Goal: Transaction & Acquisition: Purchase product/service

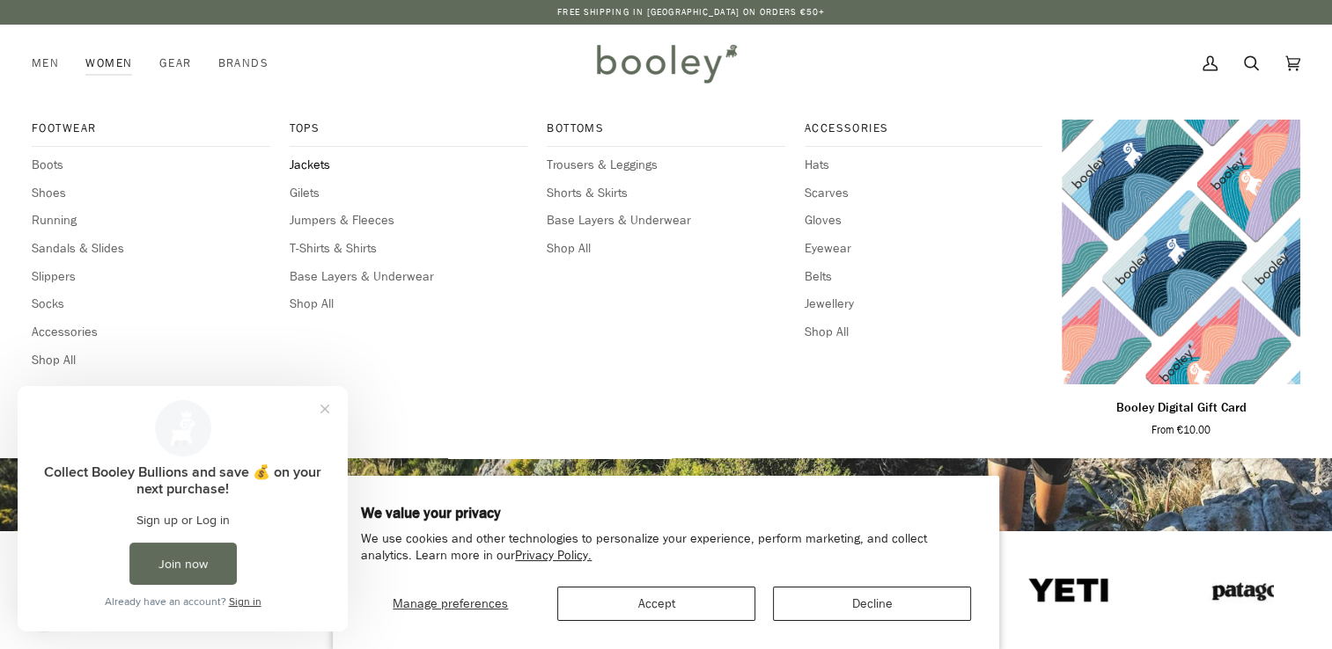
click at [313, 161] on span "Jackets" at bounding box center [409, 165] width 238 height 19
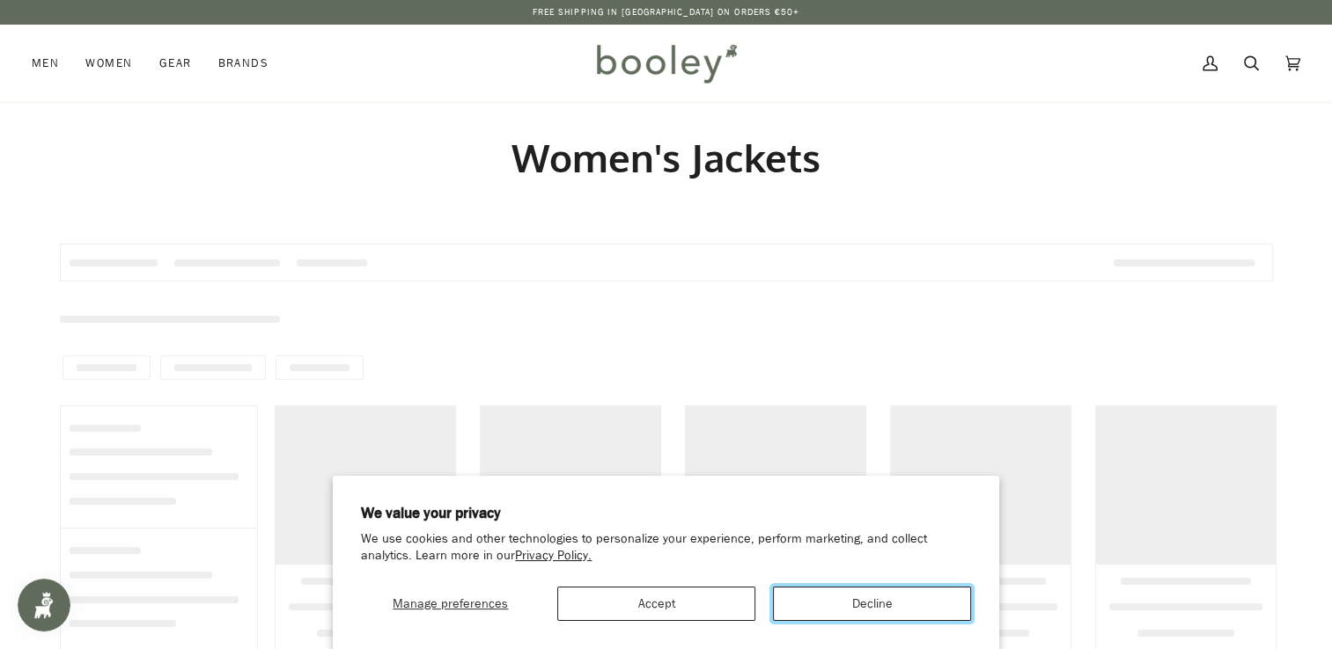
click at [847, 612] on button "Decline" at bounding box center [872, 604] width 198 height 34
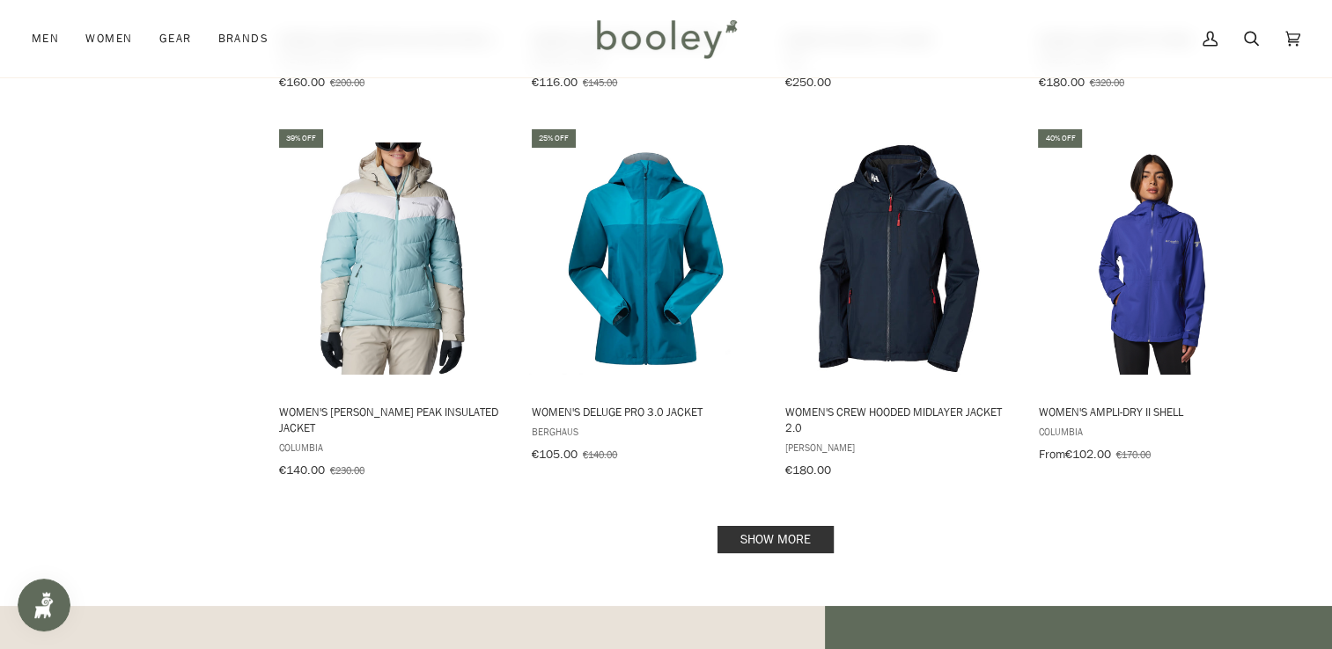
scroll to position [1672, 0]
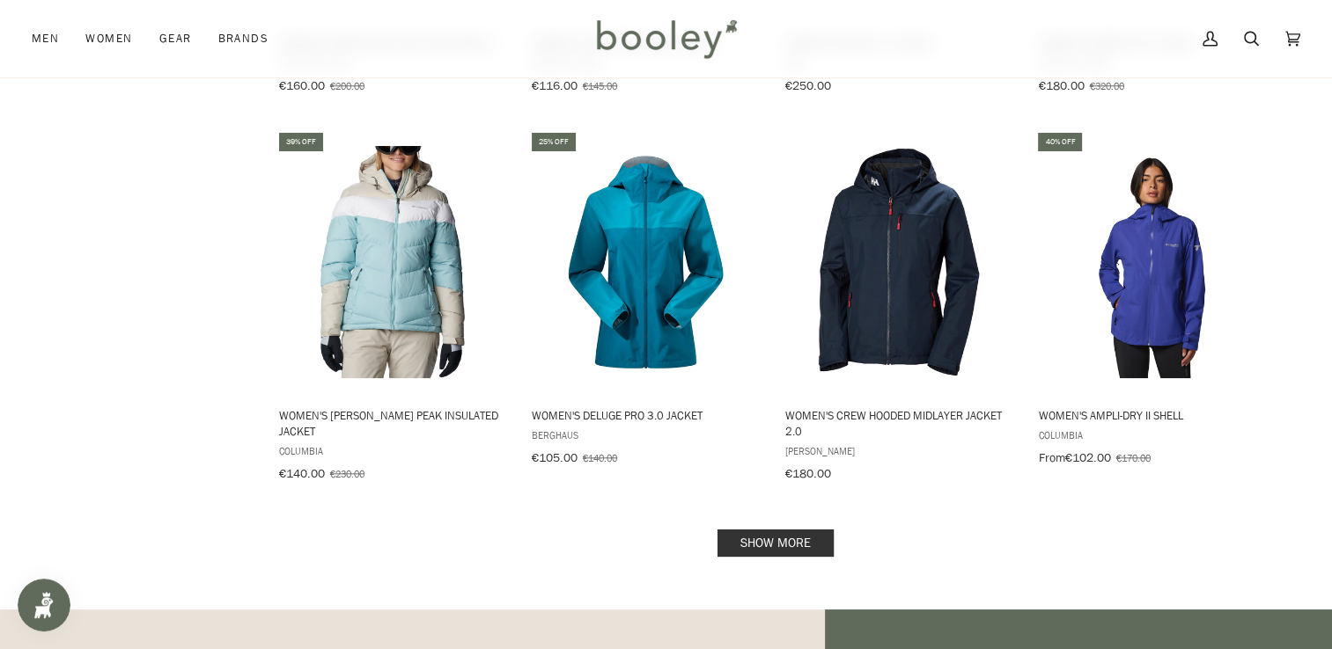
click at [766, 531] on link "Show more" at bounding box center [775, 543] width 116 height 27
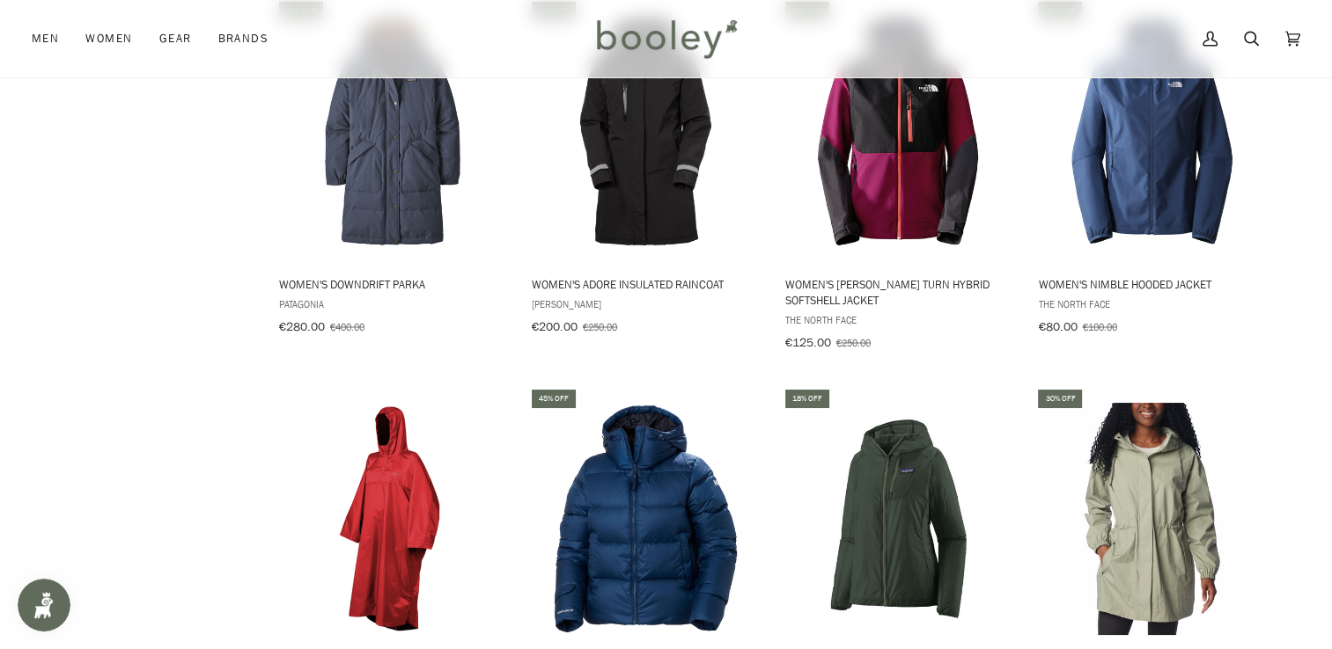
scroll to position [3168, 0]
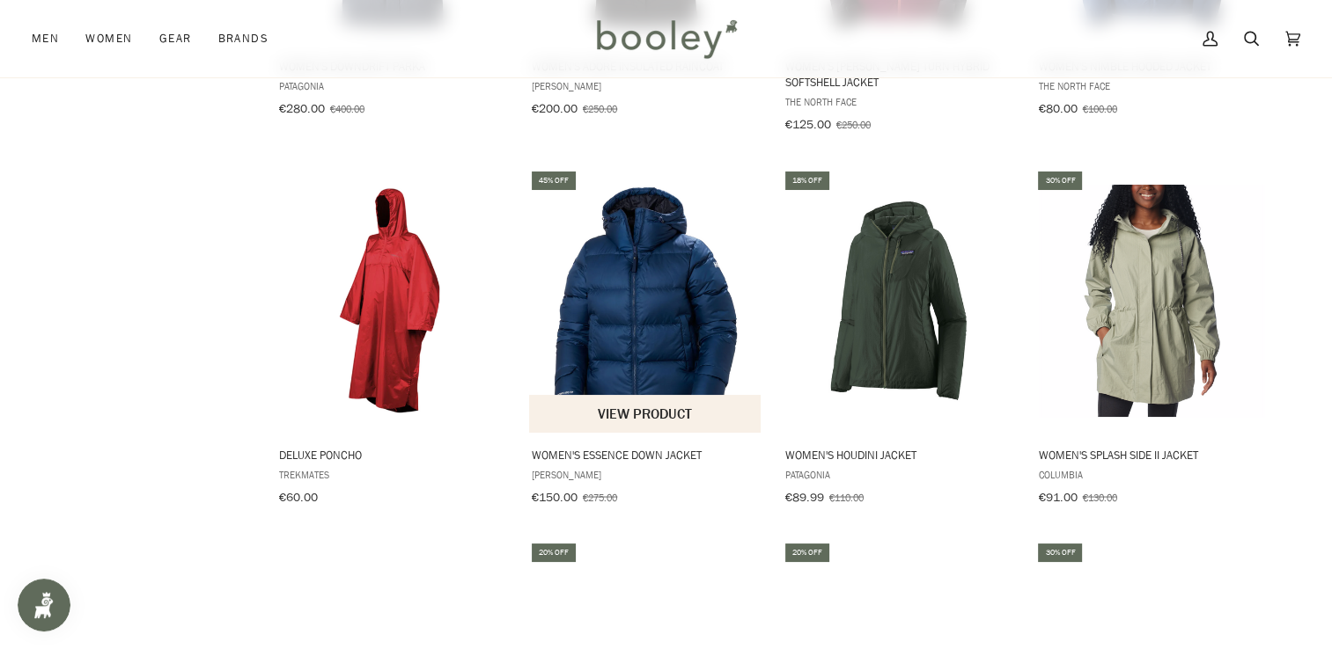
click at [635, 319] on img "Women's Essence Down Jacket" at bounding box center [645, 301] width 233 height 233
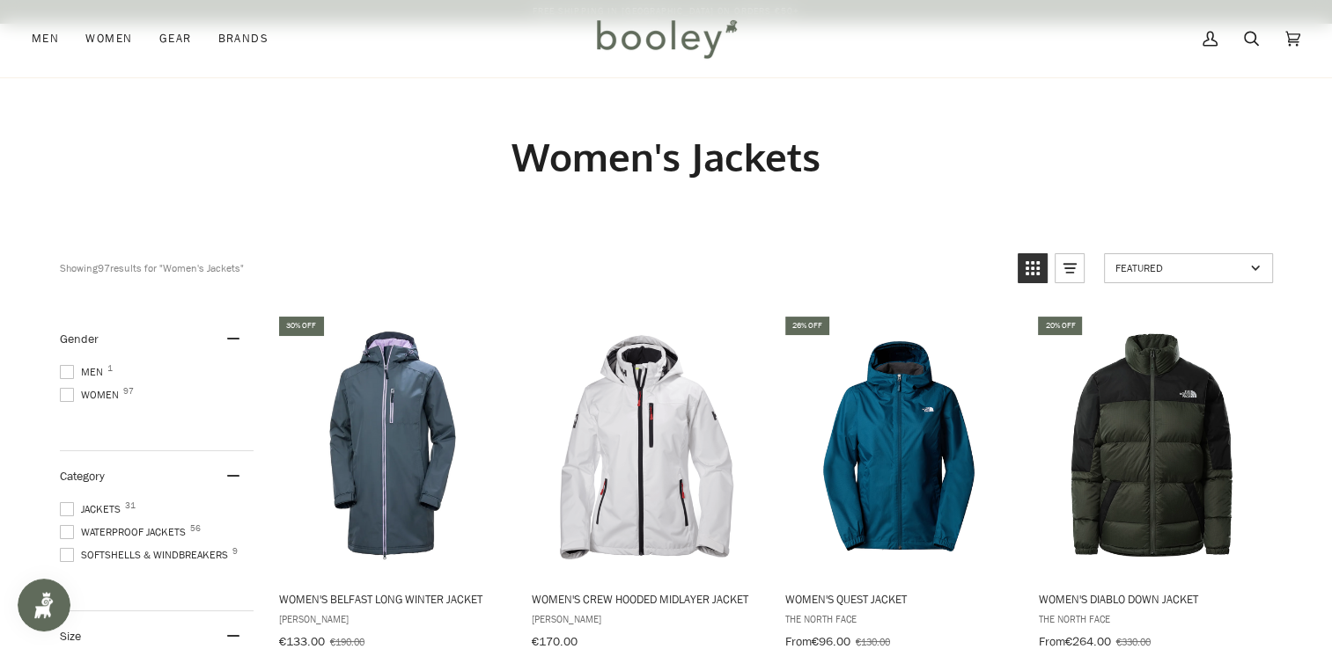
scroll to position [0, 0]
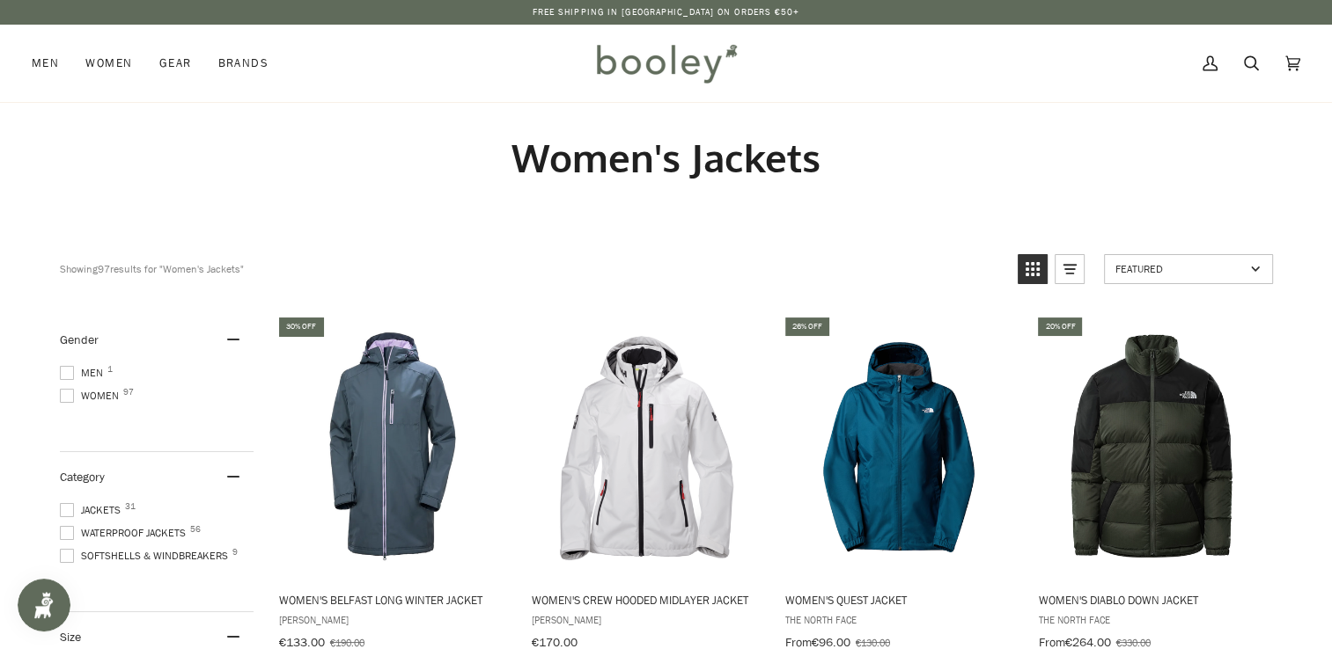
click at [1066, 267] on icon "View list mode" at bounding box center [1069, 269] width 28 height 28
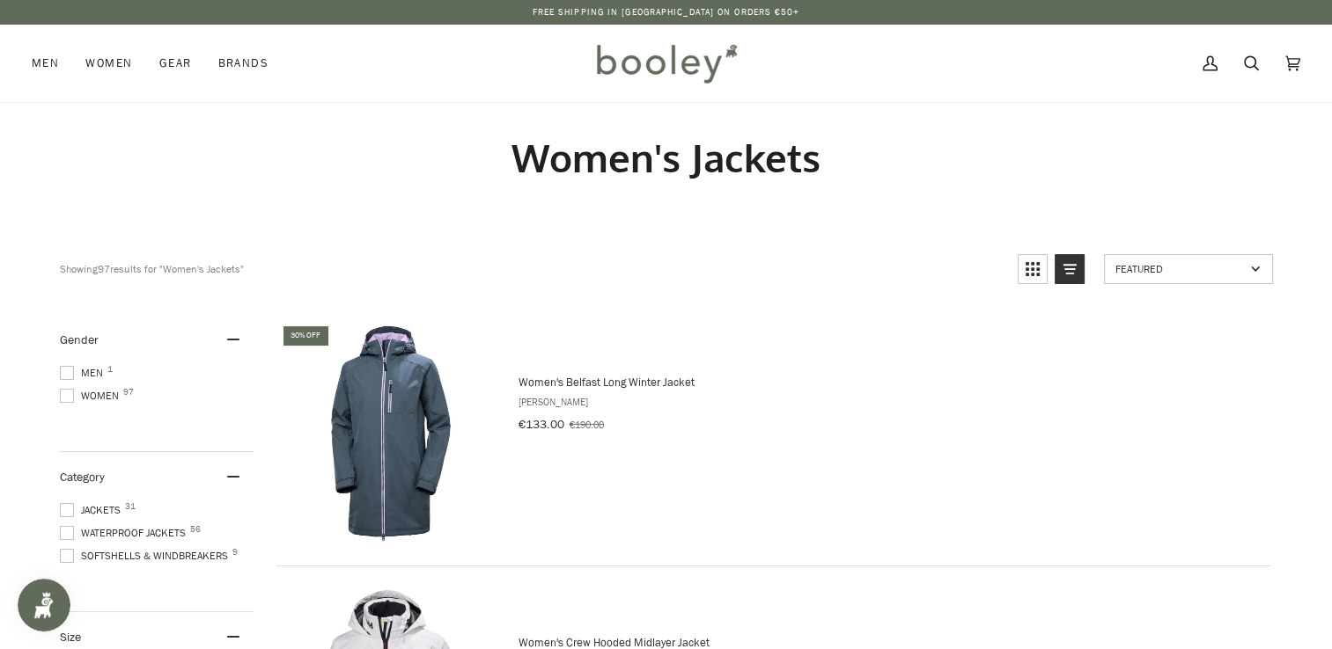
click at [1066, 267] on icon "View list mode" at bounding box center [1069, 269] width 28 height 28
click at [1018, 264] on icon "View grid mode" at bounding box center [1032, 269] width 28 height 28
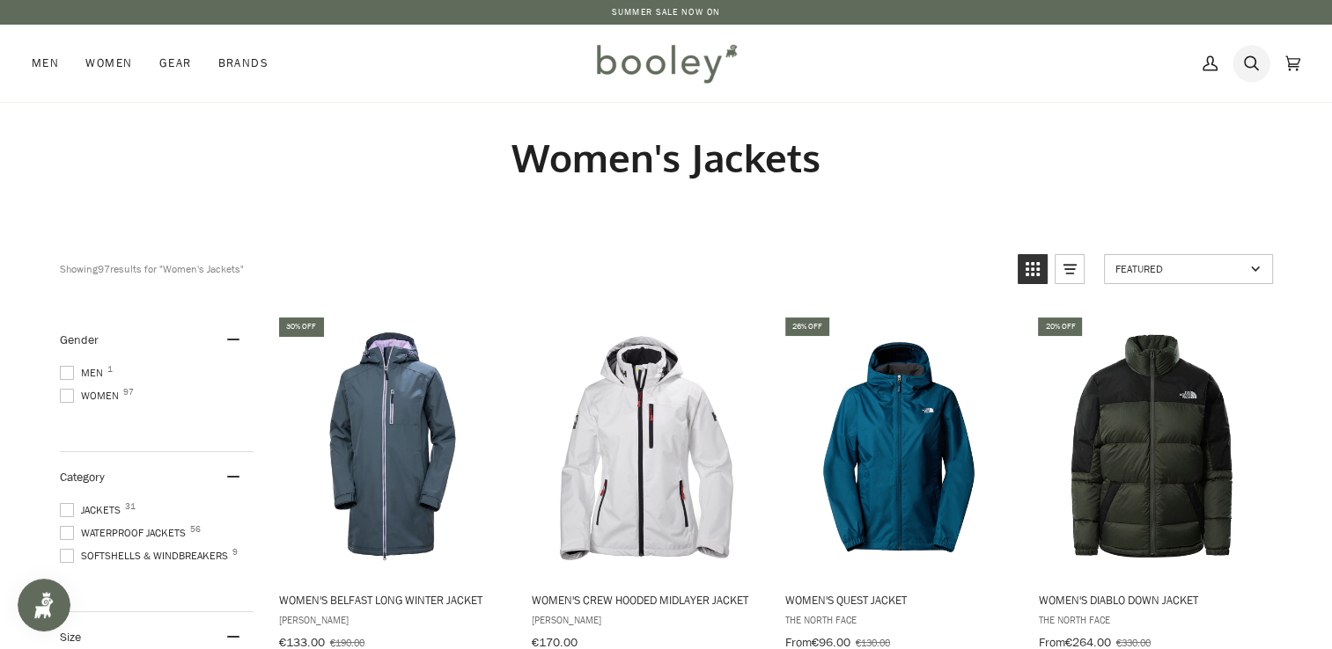
click at [1249, 61] on icon at bounding box center [1250, 63] width 15 height 26
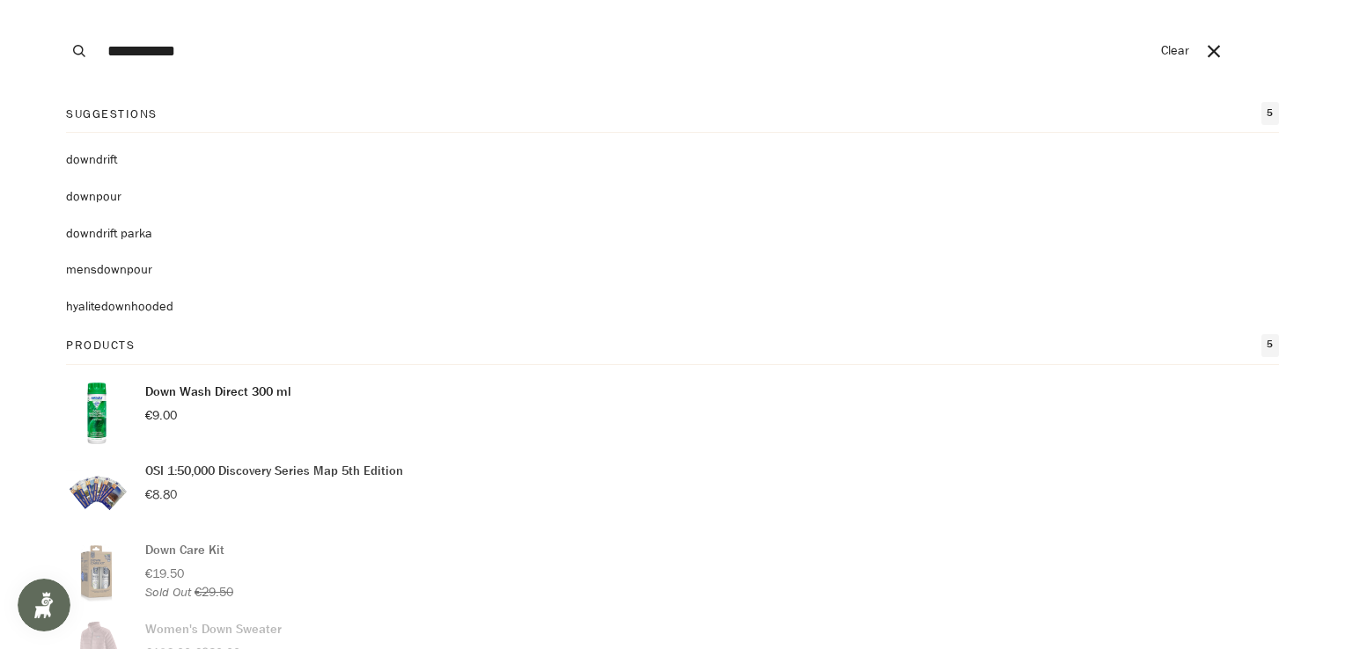
type input "**********"
click at [60, 0] on button "Search" at bounding box center [79, 51] width 39 height 102
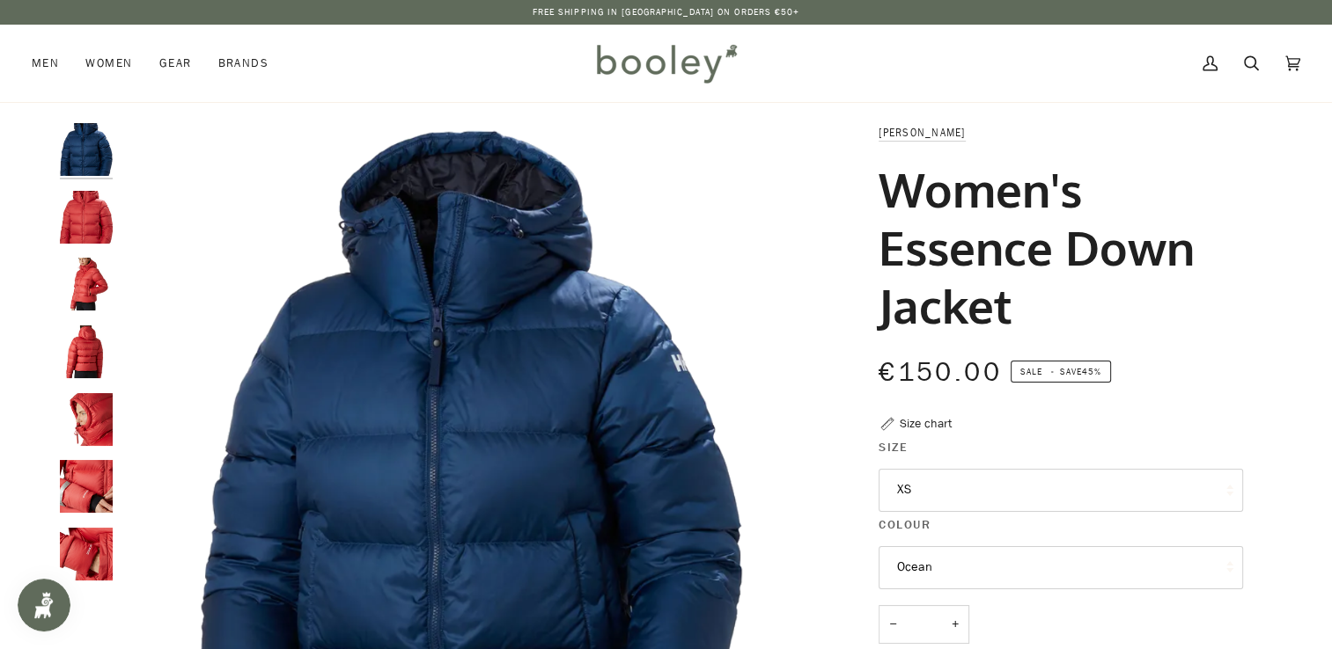
click at [80, 231] on img "Helly Hansen Women's Essence Down Jacket Poppy Red - Booley Galway" at bounding box center [86, 217] width 53 height 53
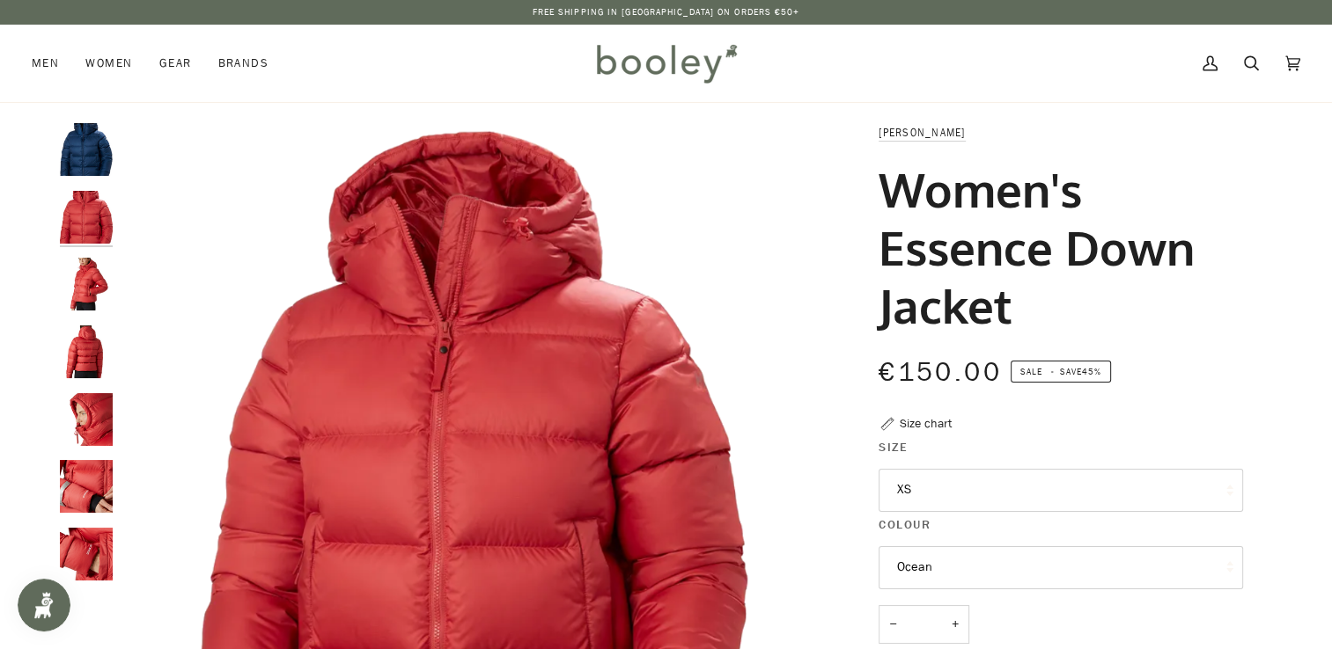
click at [63, 297] on img "Helly Hansen Women's Essence Down Jacket - Booley Galway" at bounding box center [86, 284] width 53 height 53
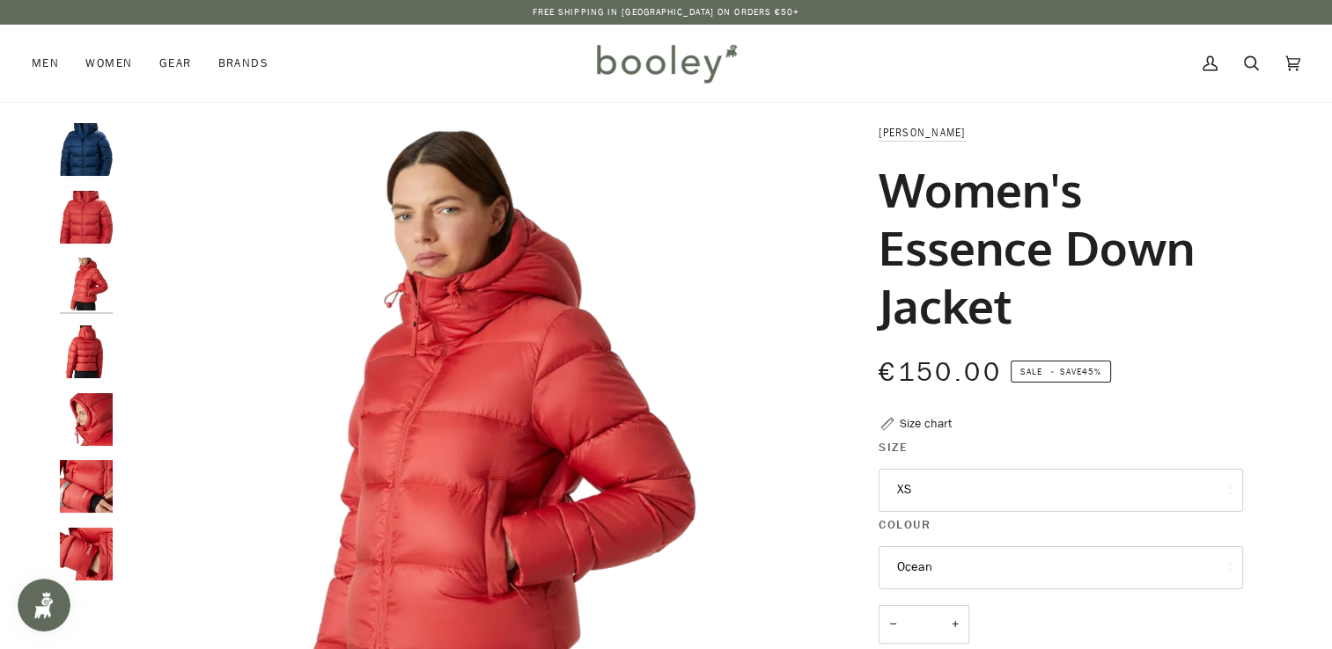
click at [74, 350] on img "Helly Hansen Women's Essence Down Jacket - Booley Galway" at bounding box center [86, 352] width 53 height 53
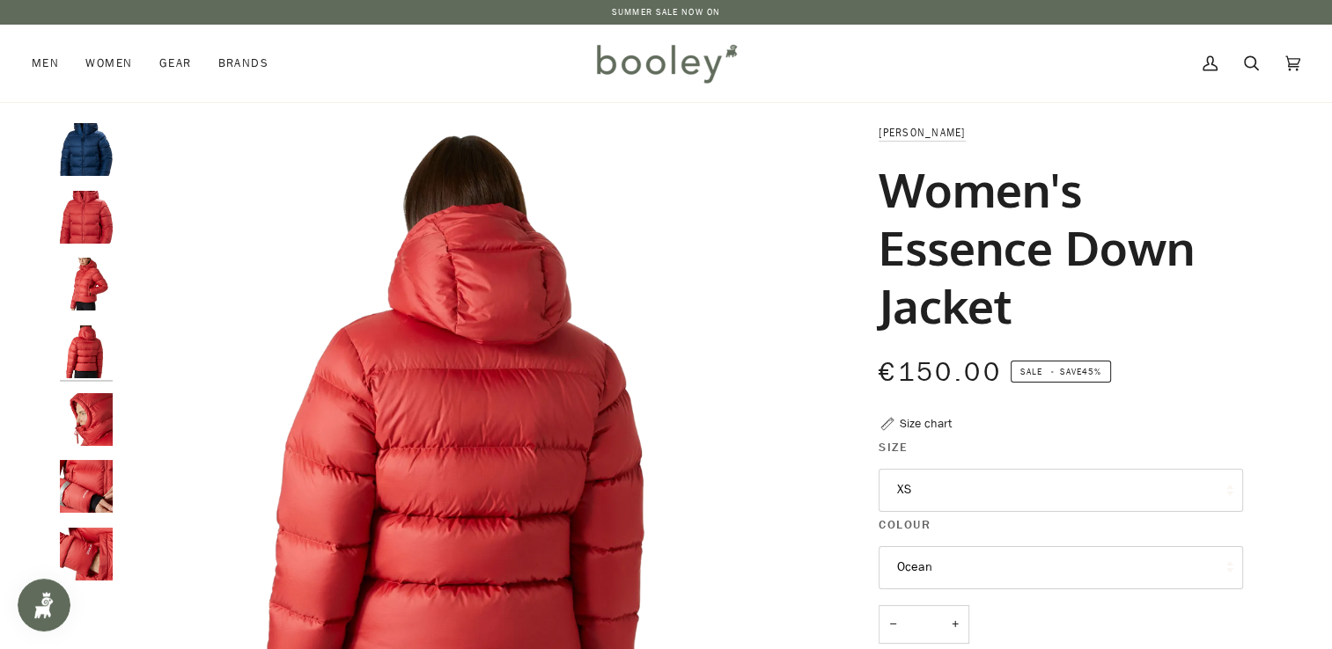
click at [972, 502] on button "XS" at bounding box center [1060, 490] width 364 height 43
click at [99, 132] on img "Helly Hansen Women's Essence Down Jacket Ocean - Booley Galway" at bounding box center [86, 149] width 53 height 53
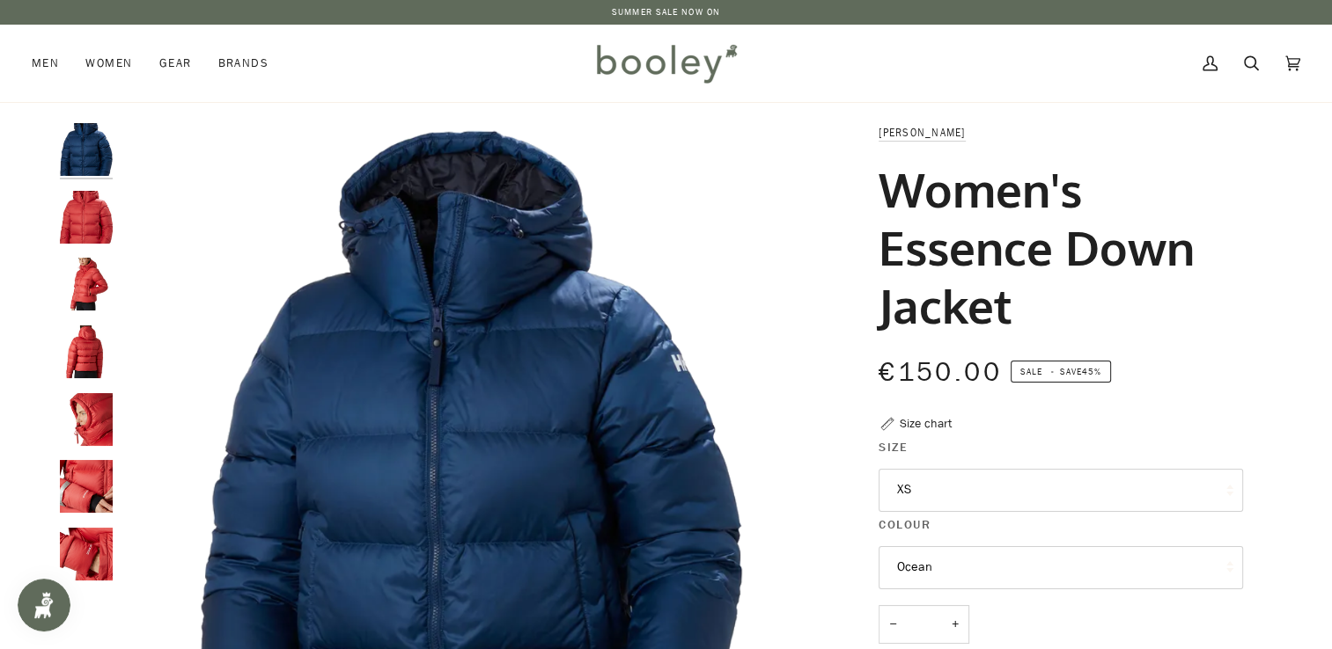
click at [935, 490] on button "XS" at bounding box center [1060, 490] width 364 height 43
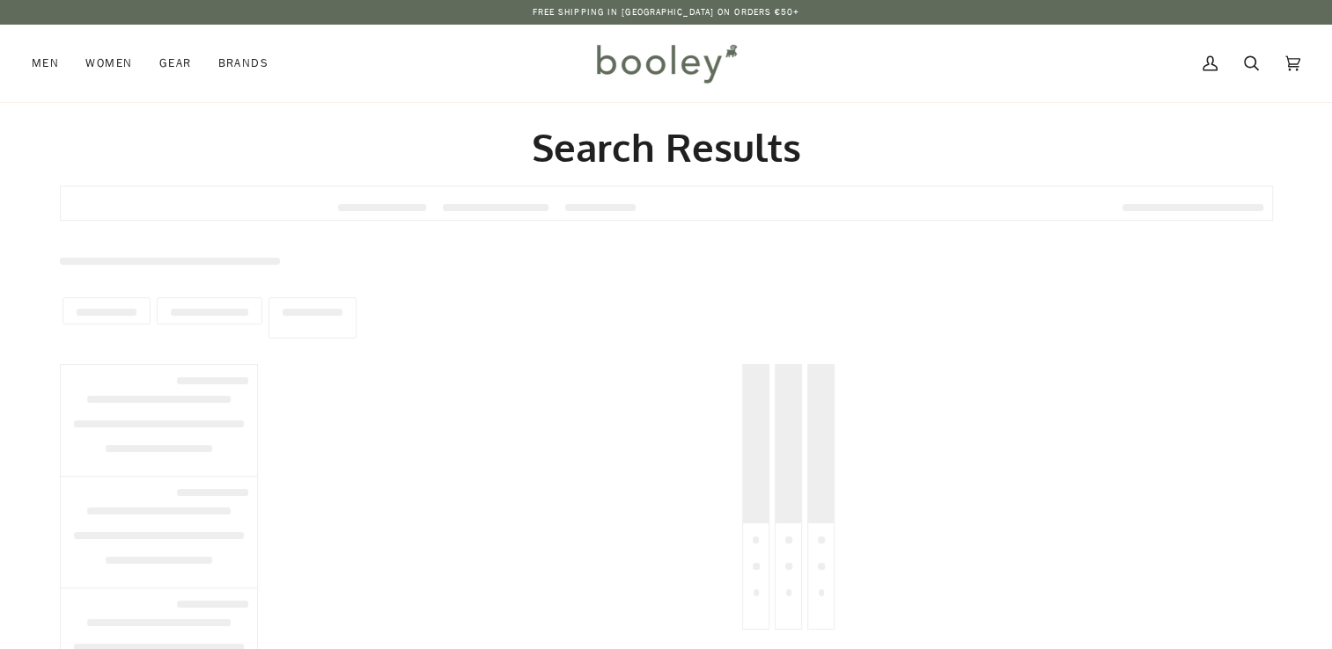
type input "**********"
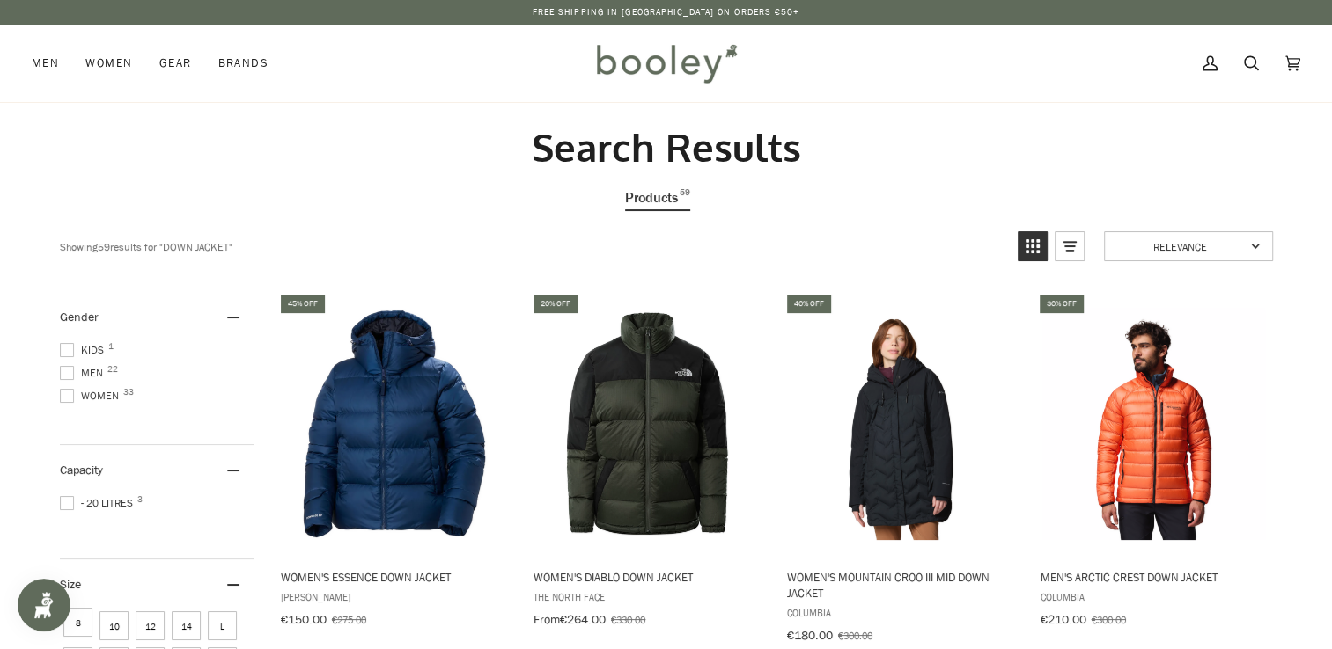
click at [64, 392] on span at bounding box center [67, 396] width 14 height 14
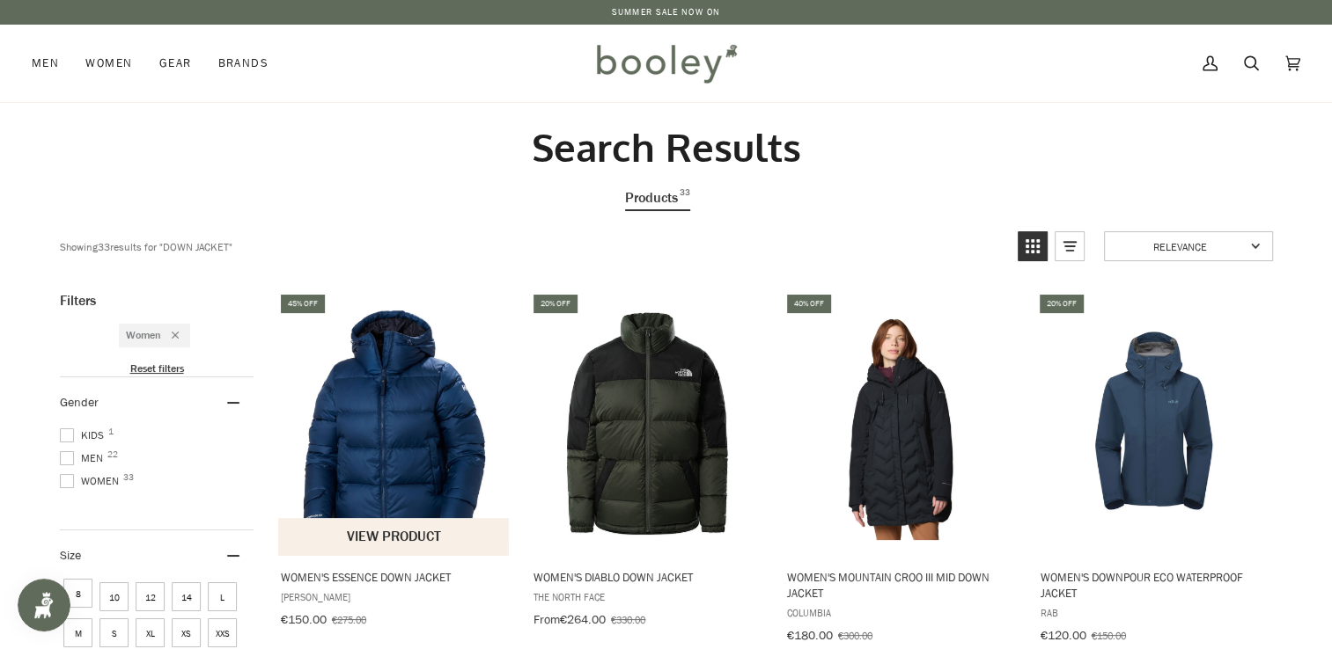
click at [437, 398] on img "Women's Essence Down Jacket" at bounding box center [393, 423] width 233 height 233
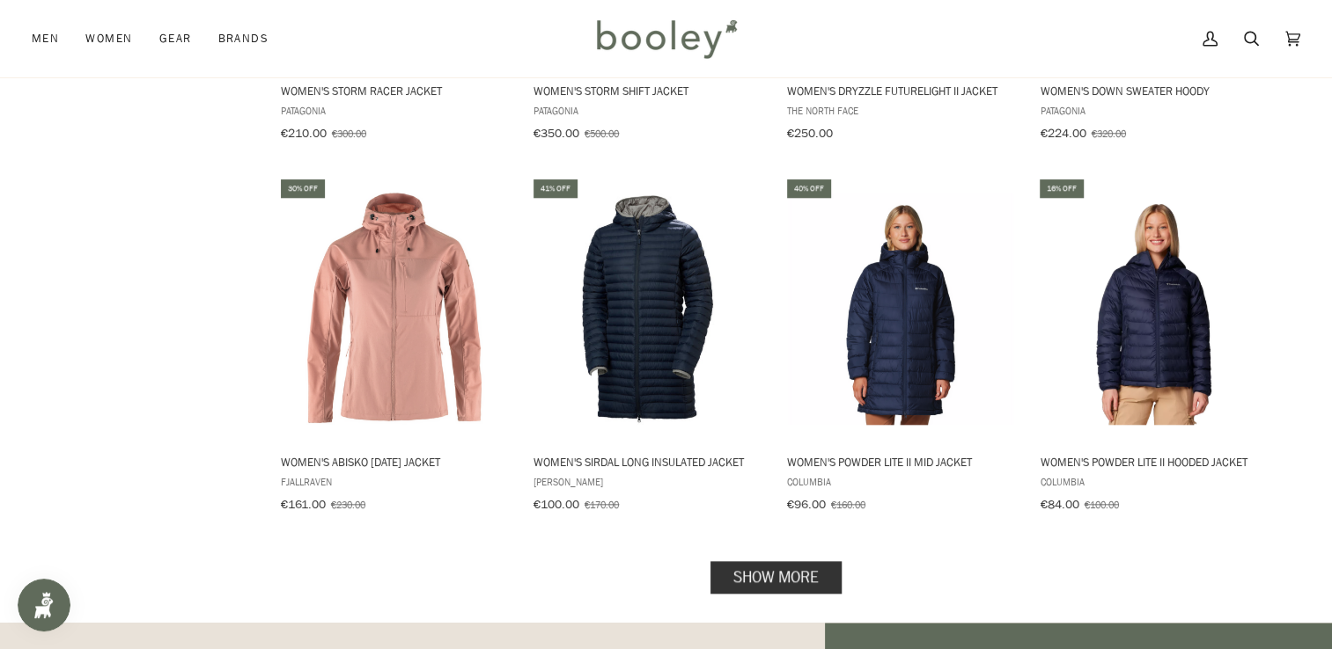
scroll to position [1672, 0]
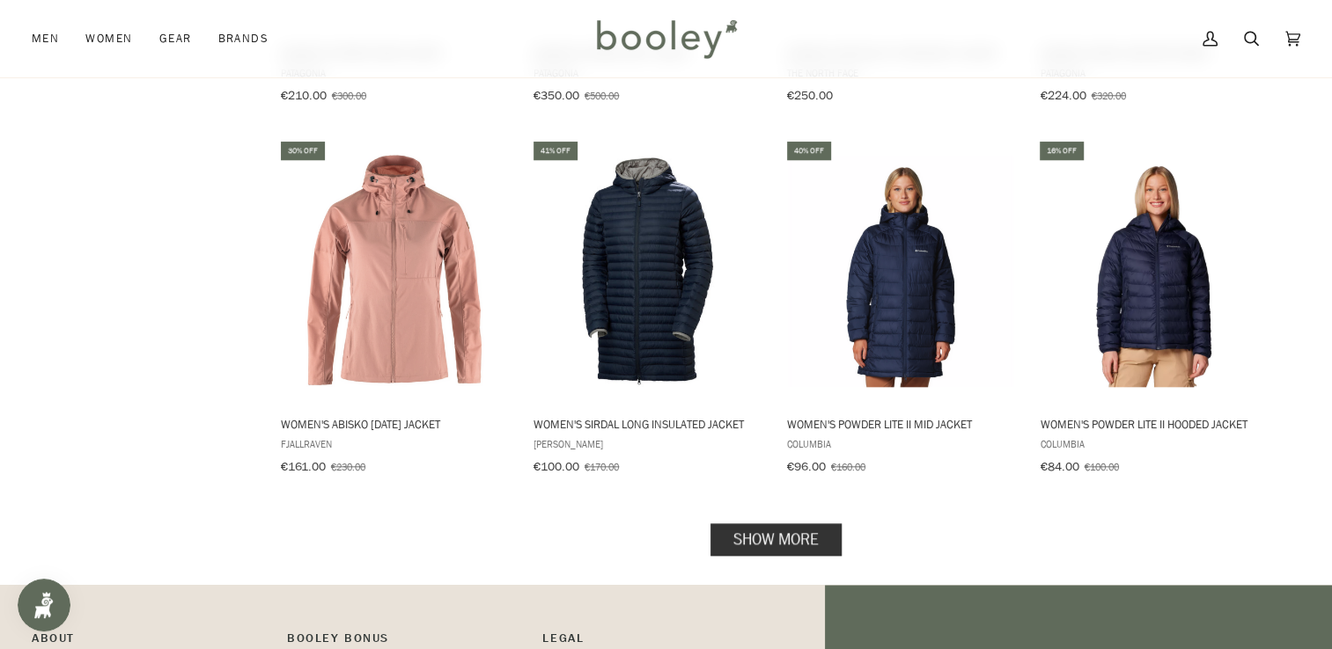
click at [771, 523] on link "Show more" at bounding box center [775, 539] width 131 height 33
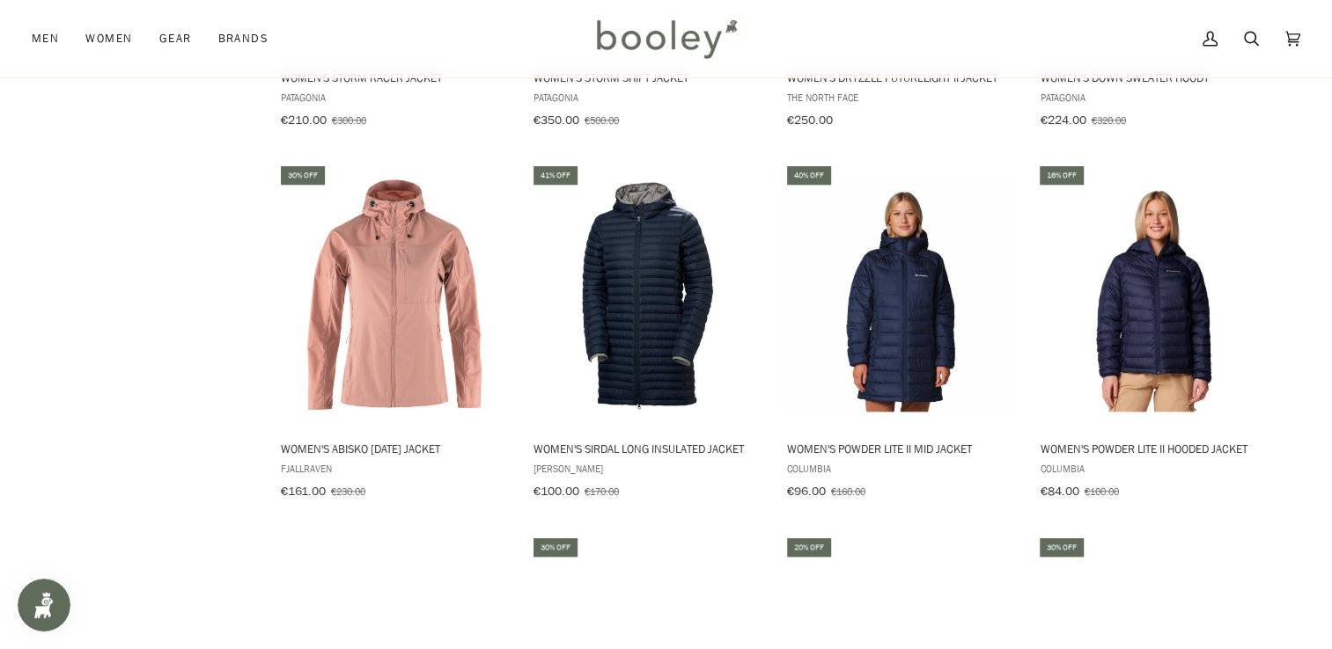
scroll to position [1408, 0]
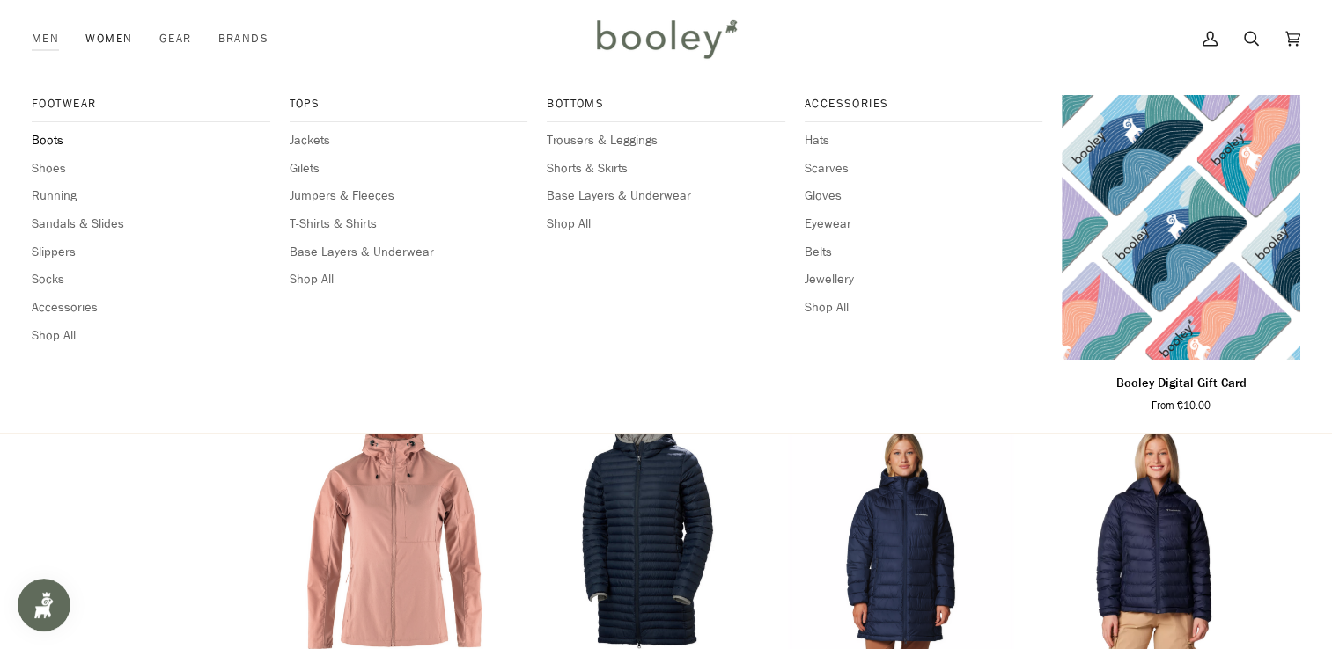
click at [60, 136] on span "Boots" at bounding box center [151, 140] width 238 height 19
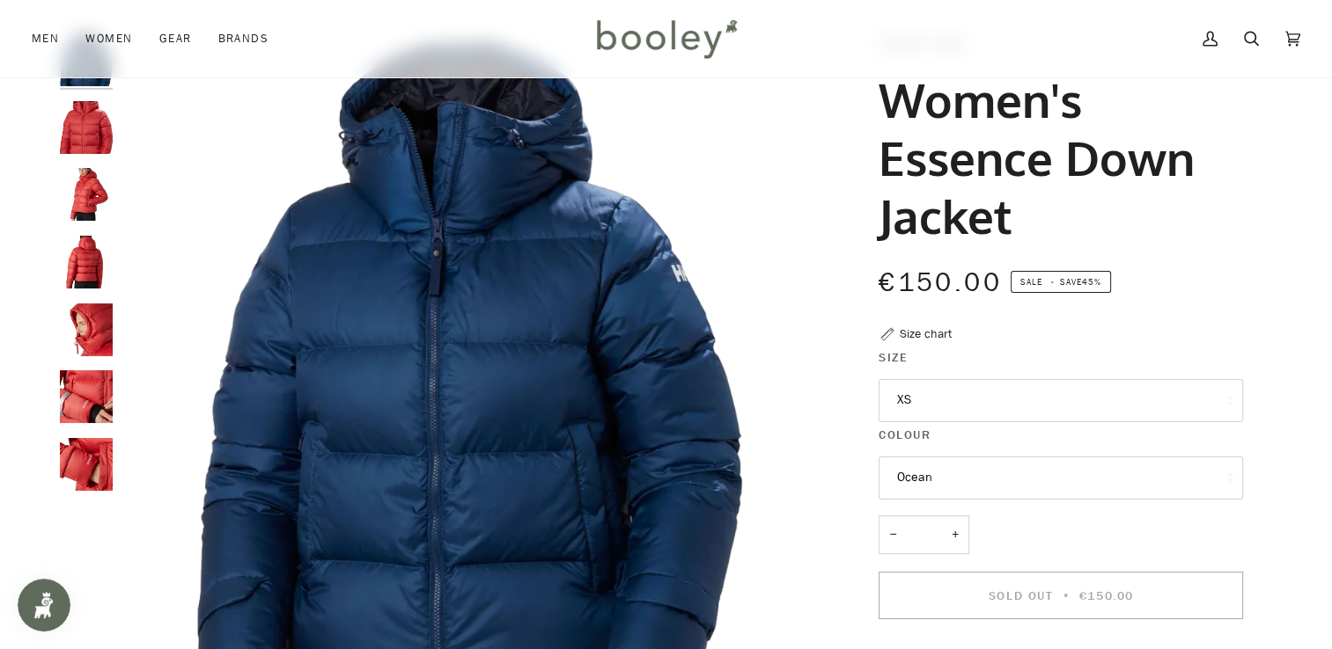
scroll to position [88, 0]
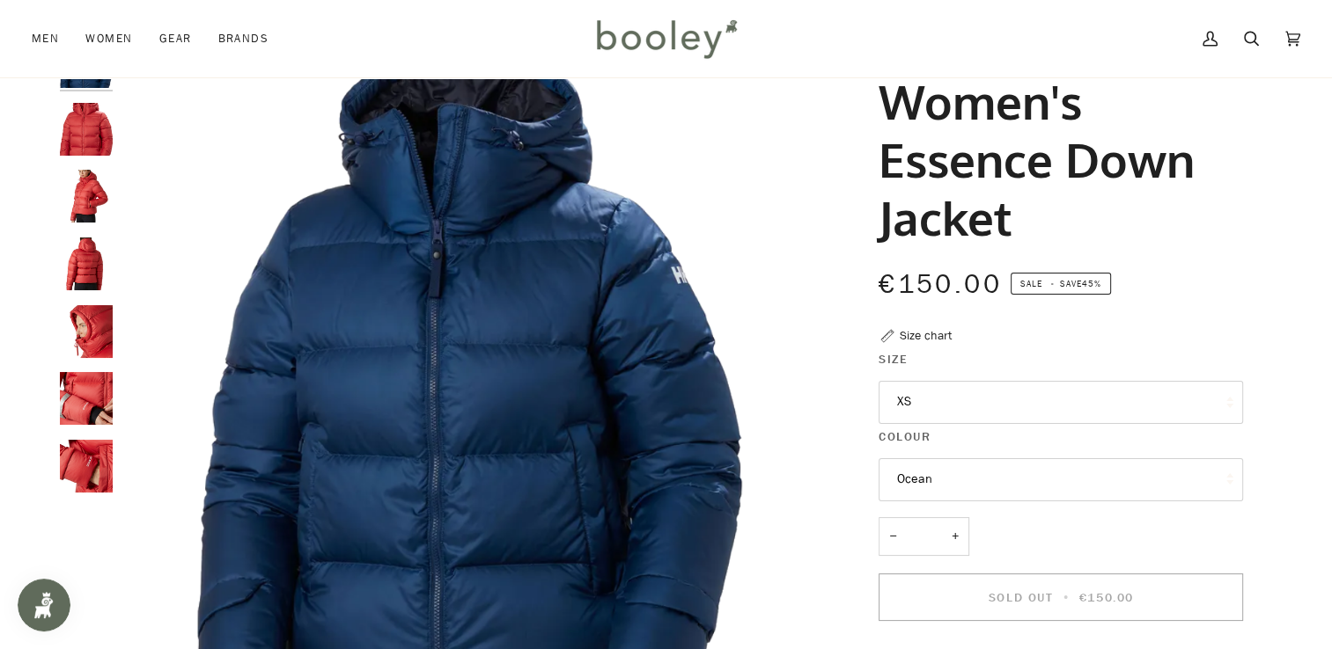
click at [938, 392] on button "XS" at bounding box center [1060, 402] width 364 height 43
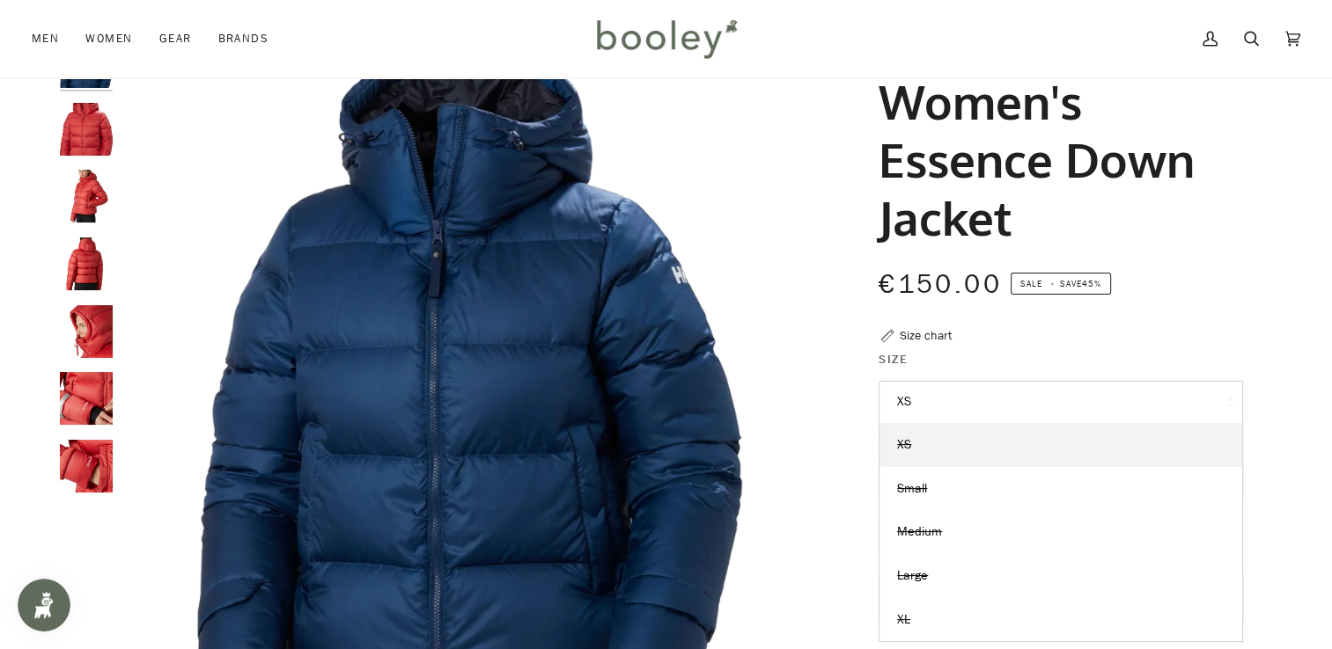
click at [938, 392] on button "XS" at bounding box center [1060, 402] width 364 height 43
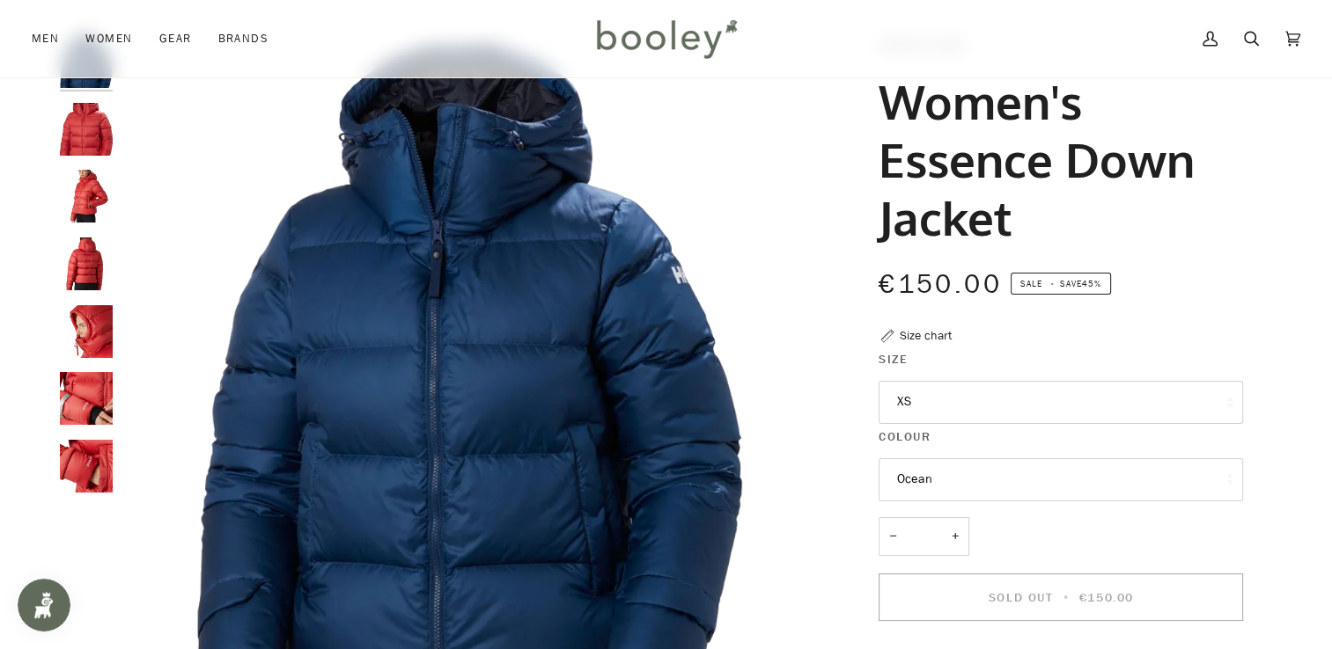
scroll to position [176, 0]
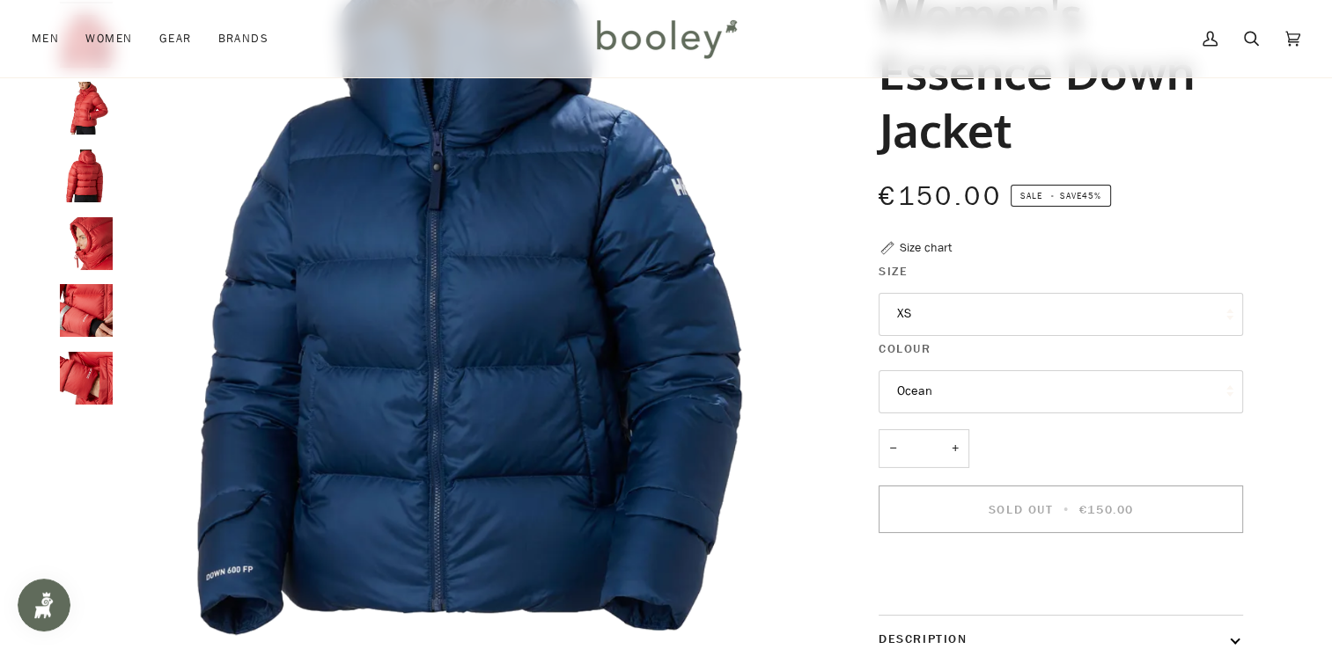
click at [937, 392] on button "Ocean" at bounding box center [1060, 391] width 364 height 43
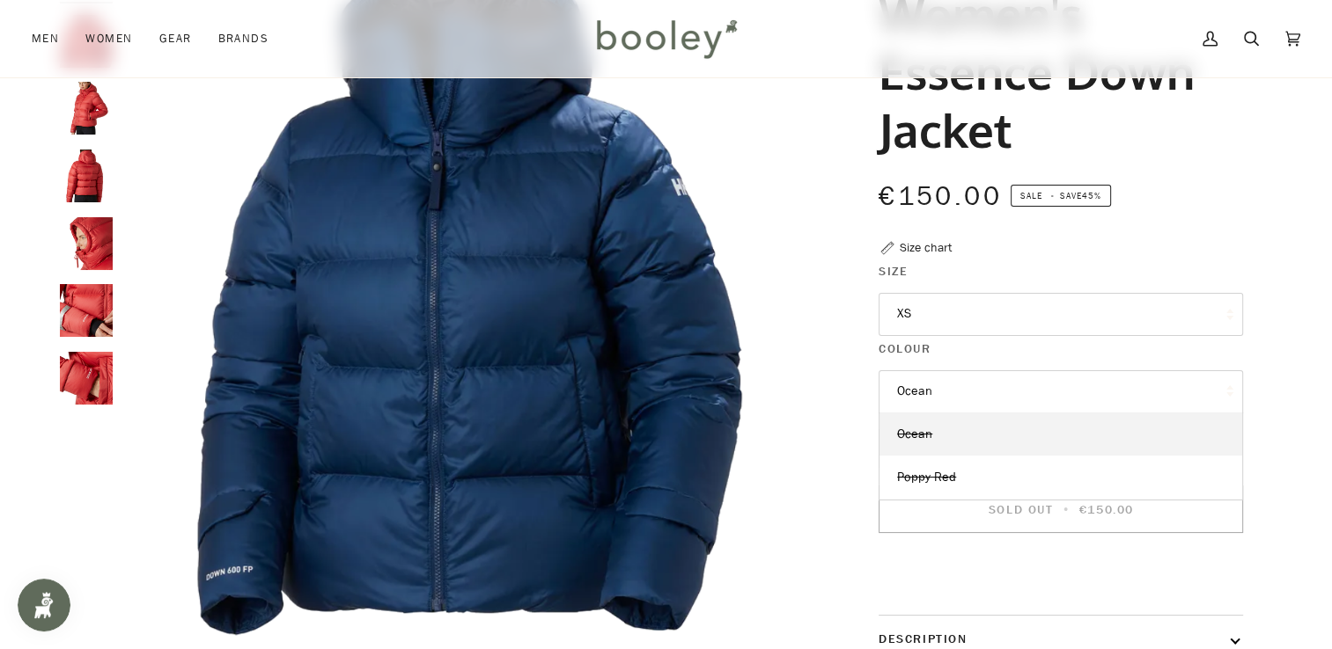
click at [937, 392] on button "Ocean" at bounding box center [1060, 391] width 364 height 43
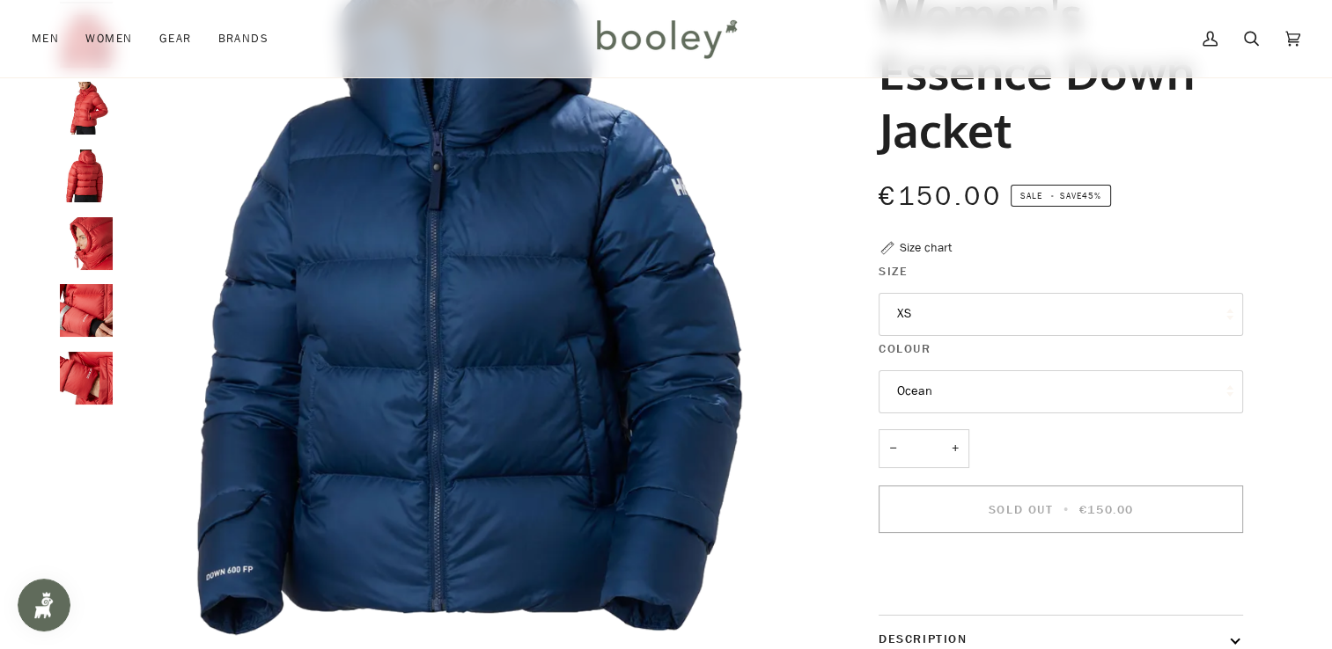
drag, startPoint x: 929, startPoint y: 300, endPoint x: 934, endPoint y: 329, distance: 29.4
click at [929, 301] on button "XS" at bounding box center [1060, 314] width 364 height 43
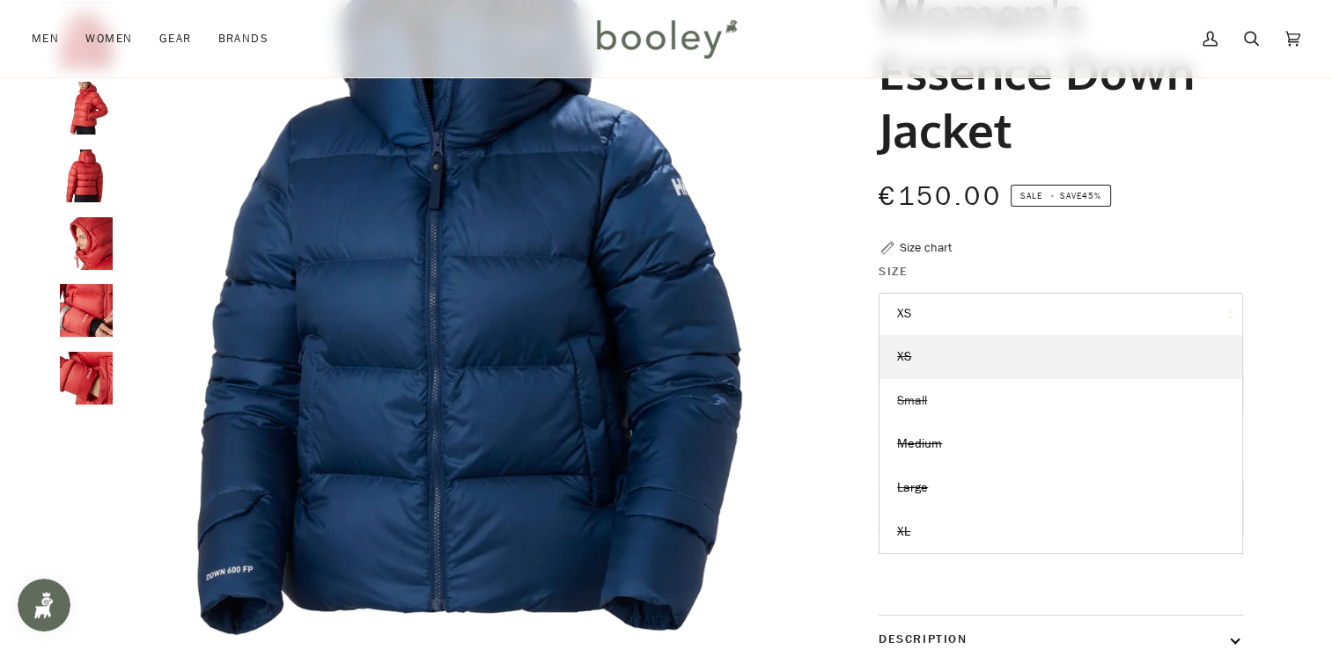
click at [926, 407] on span "Small" at bounding box center [912, 400] width 30 height 17
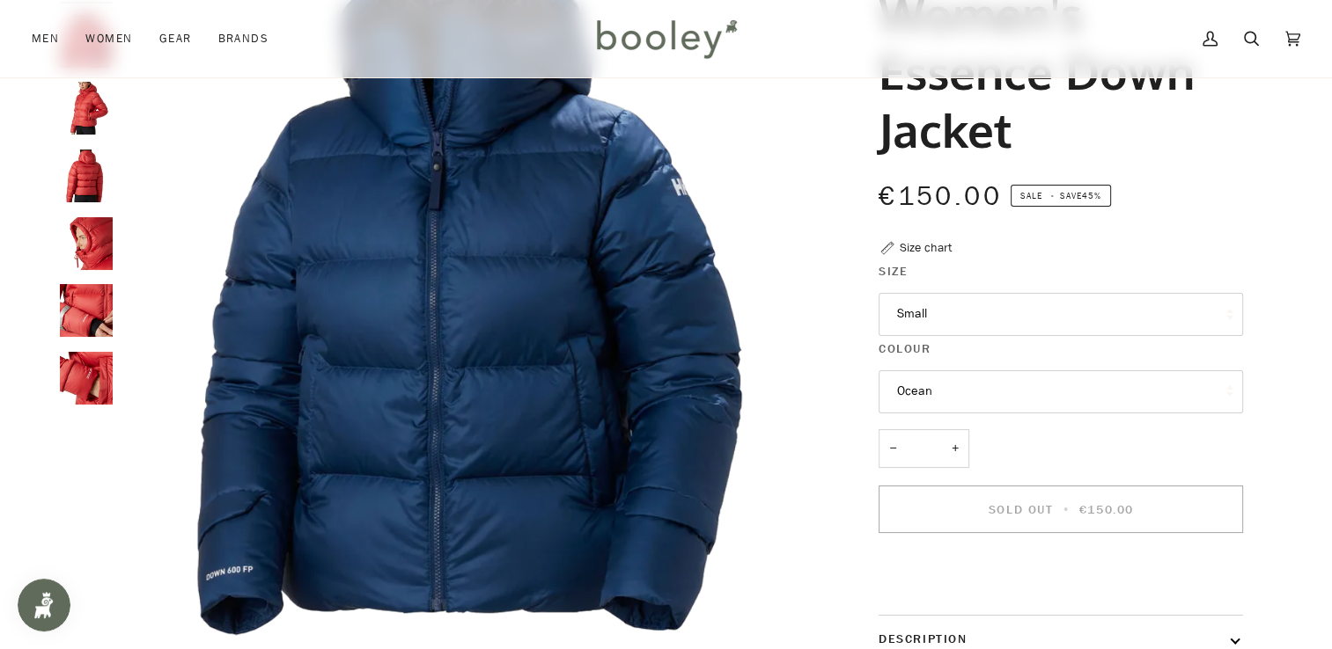
click at [950, 384] on button "Ocean" at bounding box center [1060, 391] width 364 height 43
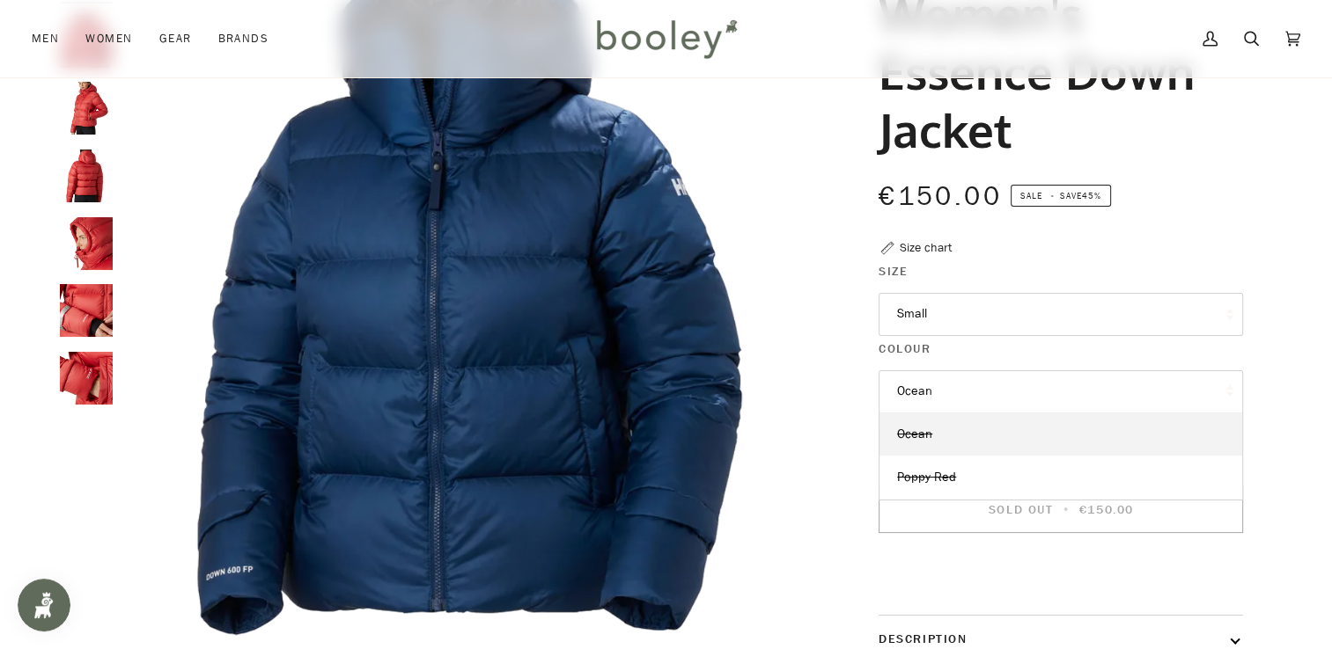
click at [950, 384] on button "Ocean" at bounding box center [1060, 391] width 364 height 43
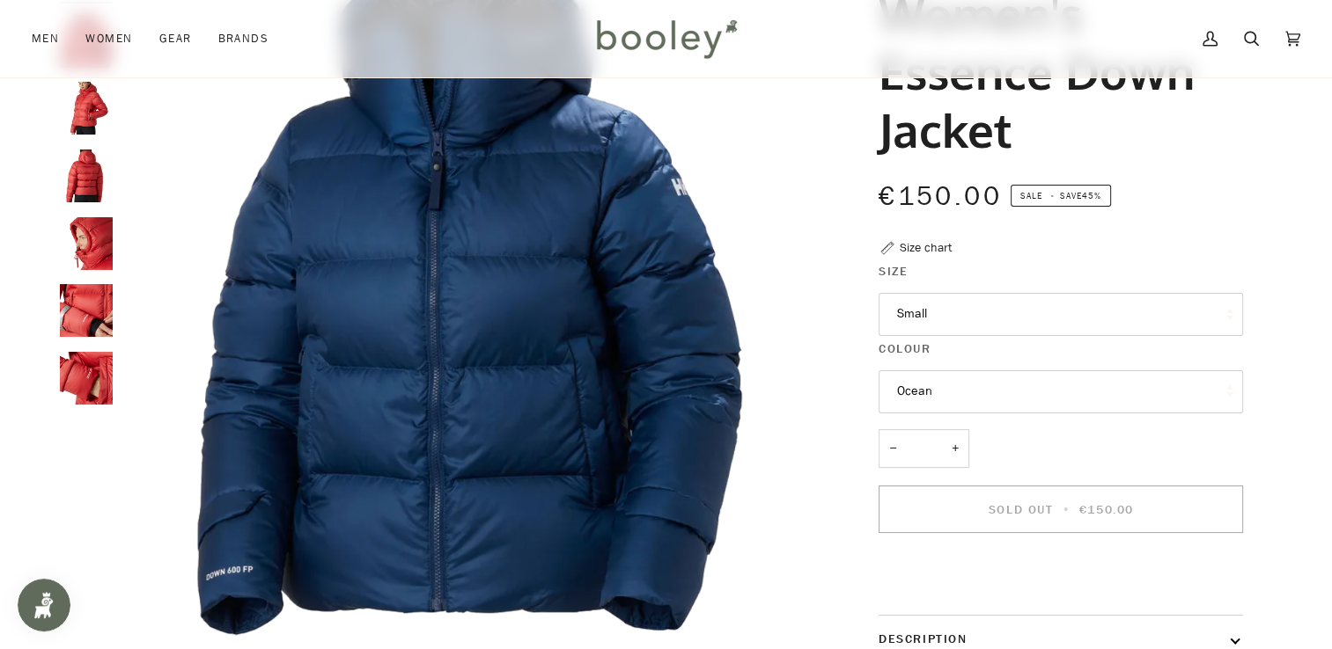
click at [949, 314] on button "Small" at bounding box center [1060, 314] width 364 height 43
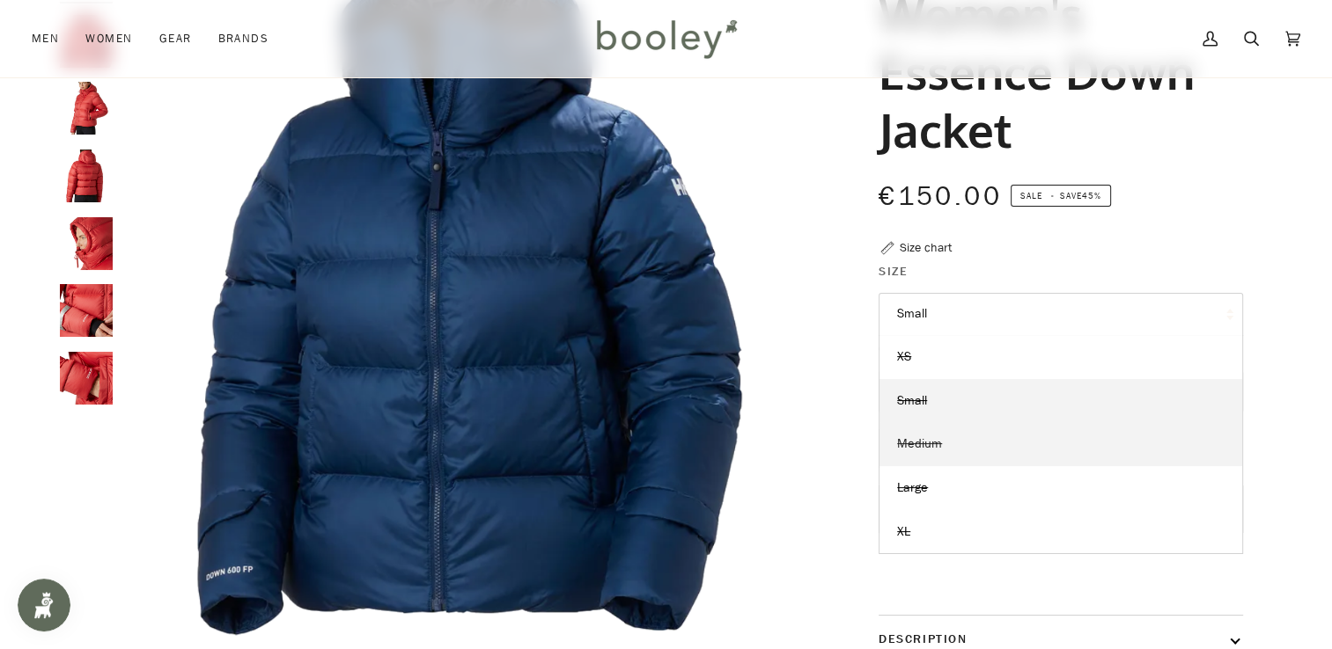
click at [939, 441] on span "Medium" at bounding box center [919, 444] width 45 height 17
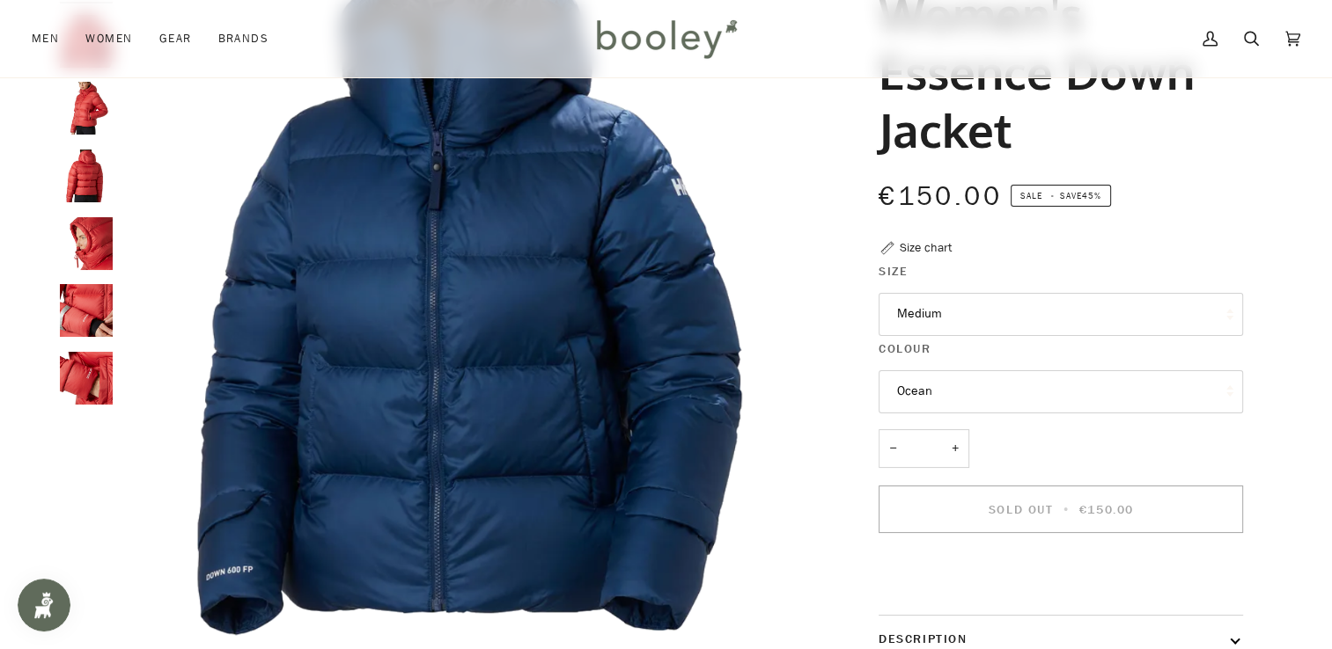
click at [962, 399] on button "Ocean" at bounding box center [1060, 391] width 364 height 43
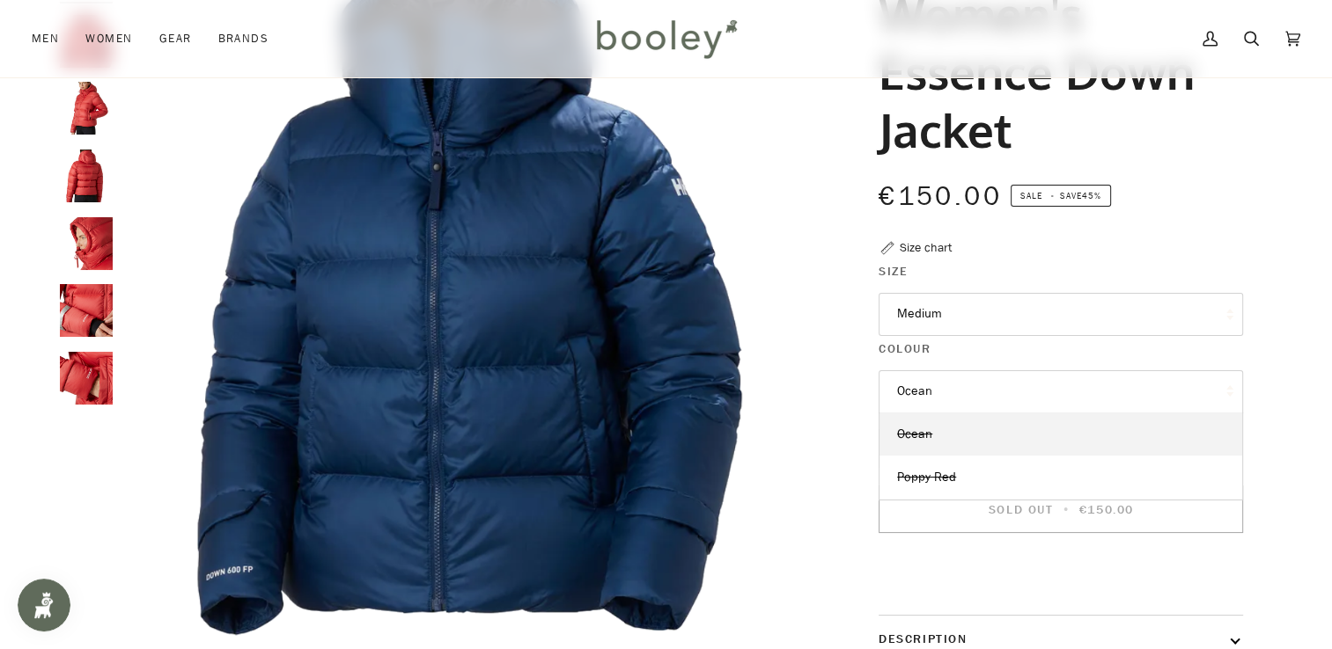
click at [962, 399] on button "Ocean" at bounding box center [1060, 391] width 364 height 43
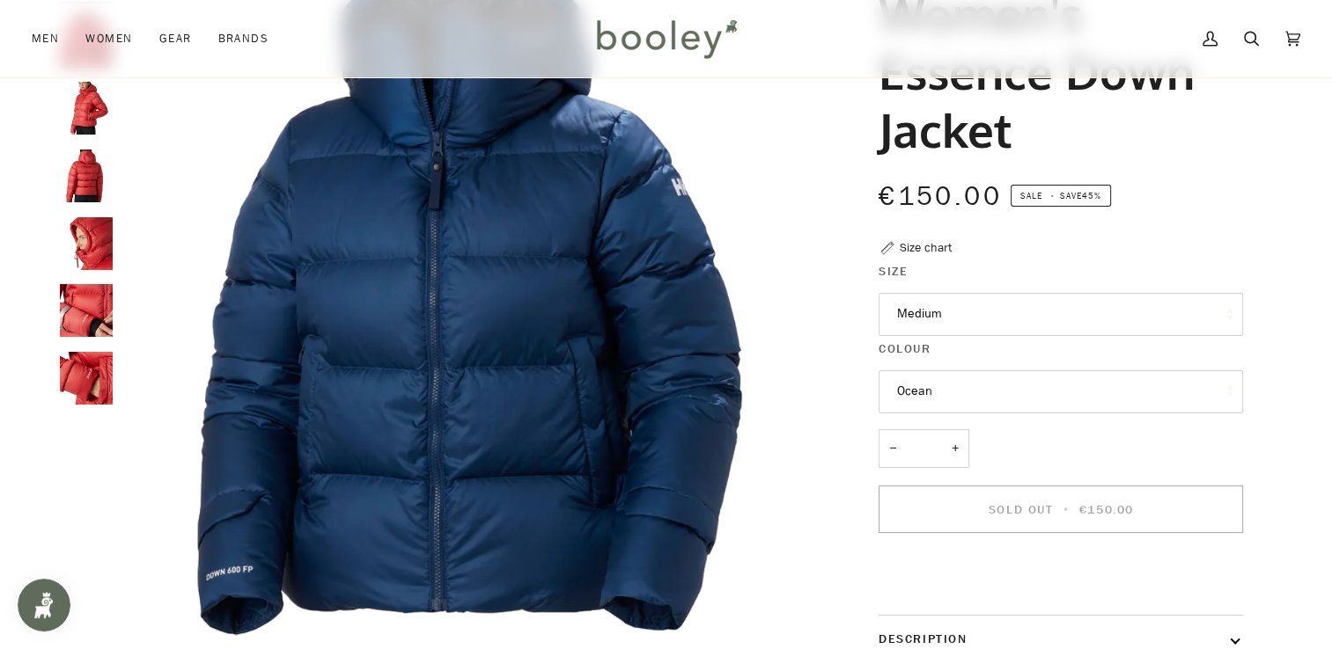
click at [936, 315] on button "Medium" at bounding box center [1060, 314] width 364 height 43
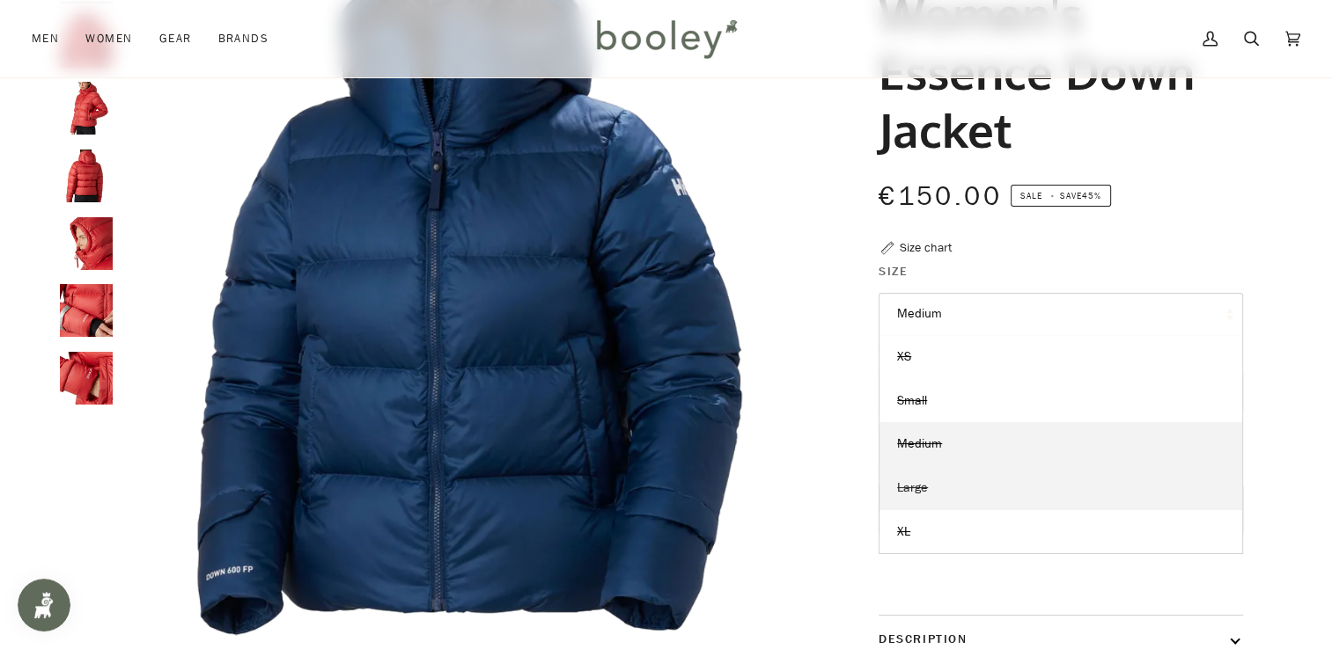
drag, startPoint x: 918, startPoint y: 483, endPoint x: 932, endPoint y: 467, distance: 21.2
click at [920, 482] on span "Large" at bounding box center [912, 488] width 31 height 17
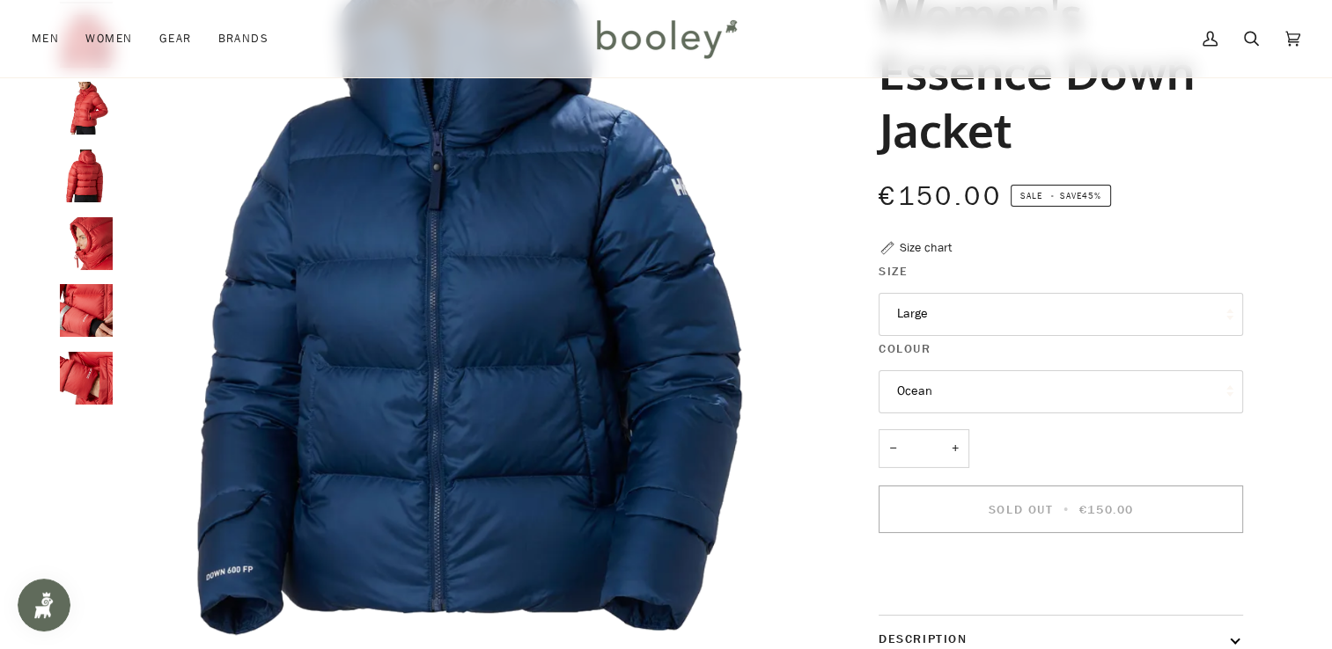
click at [968, 383] on button "Ocean" at bounding box center [1060, 391] width 364 height 43
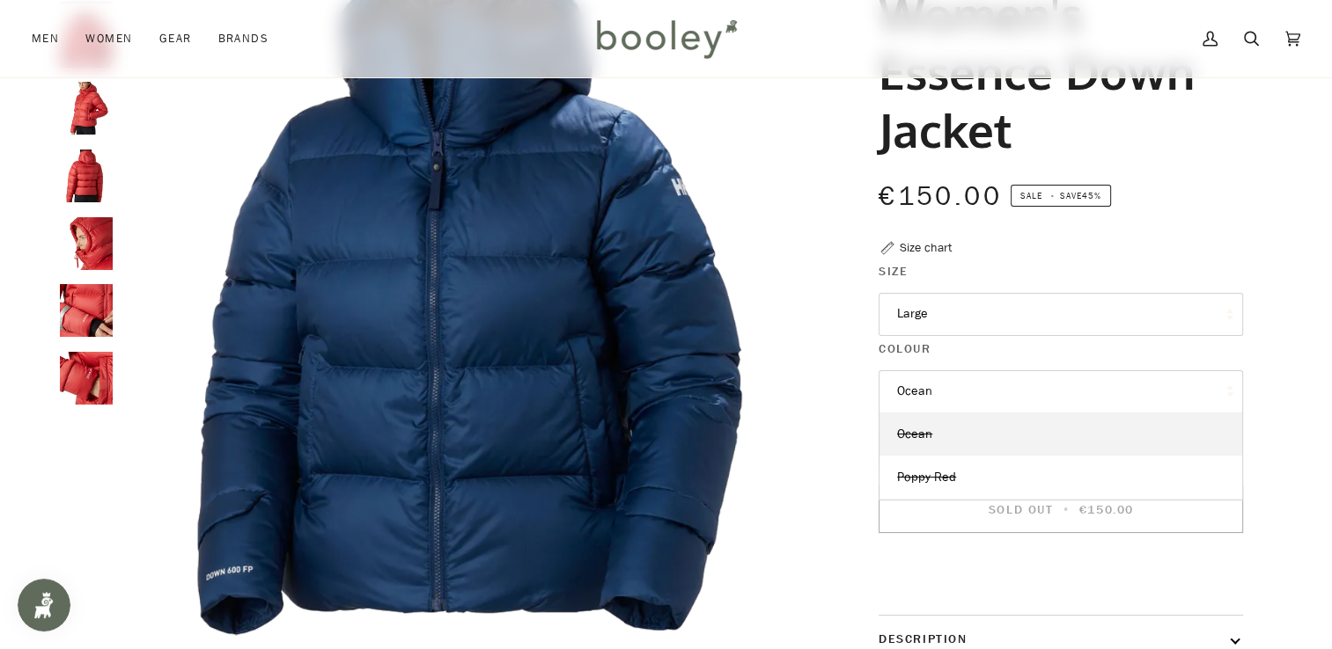
click at [969, 384] on button "Ocean" at bounding box center [1060, 391] width 364 height 43
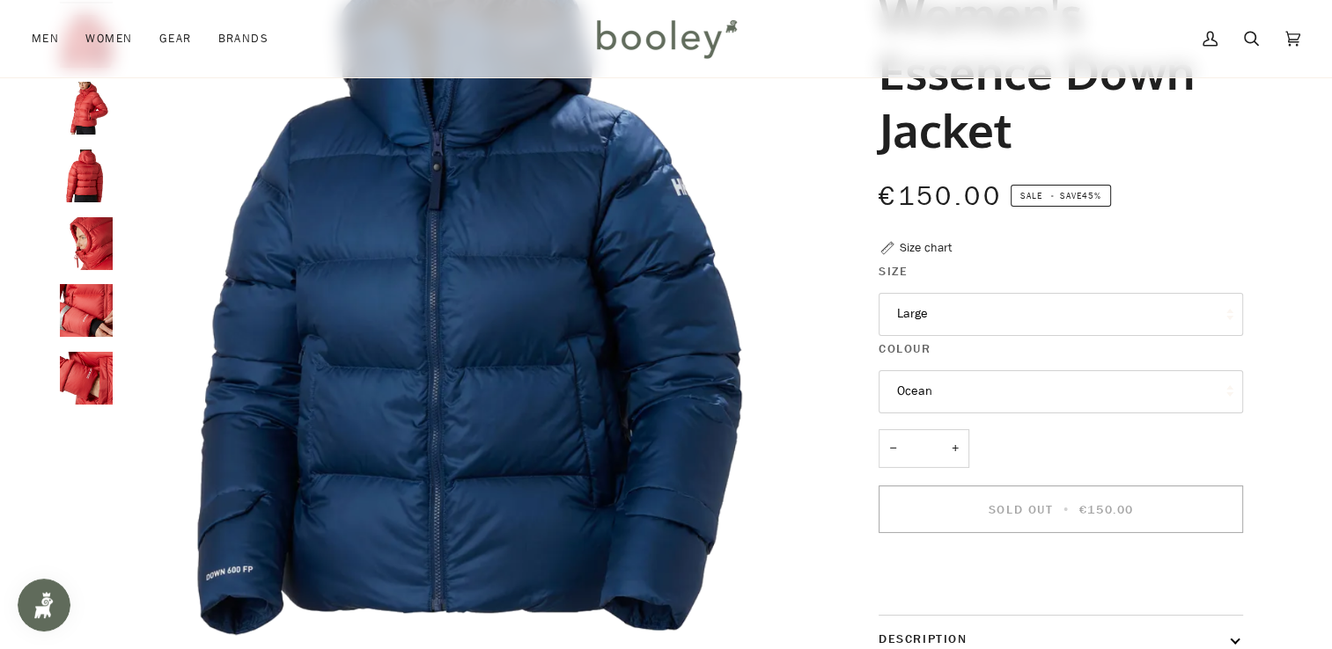
click at [958, 297] on button "Large" at bounding box center [1060, 314] width 364 height 43
drag, startPoint x: 918, startPoint y: 526, endPoint x: 926, endPoint y: 515, distance: 13.9
click at [919, 524] on link "XL" at bounding box center [1060, 532] width 363 height 44
click at [977, 392] on button "Ocean" at bounding box center [1060, 391] width 364 height 43
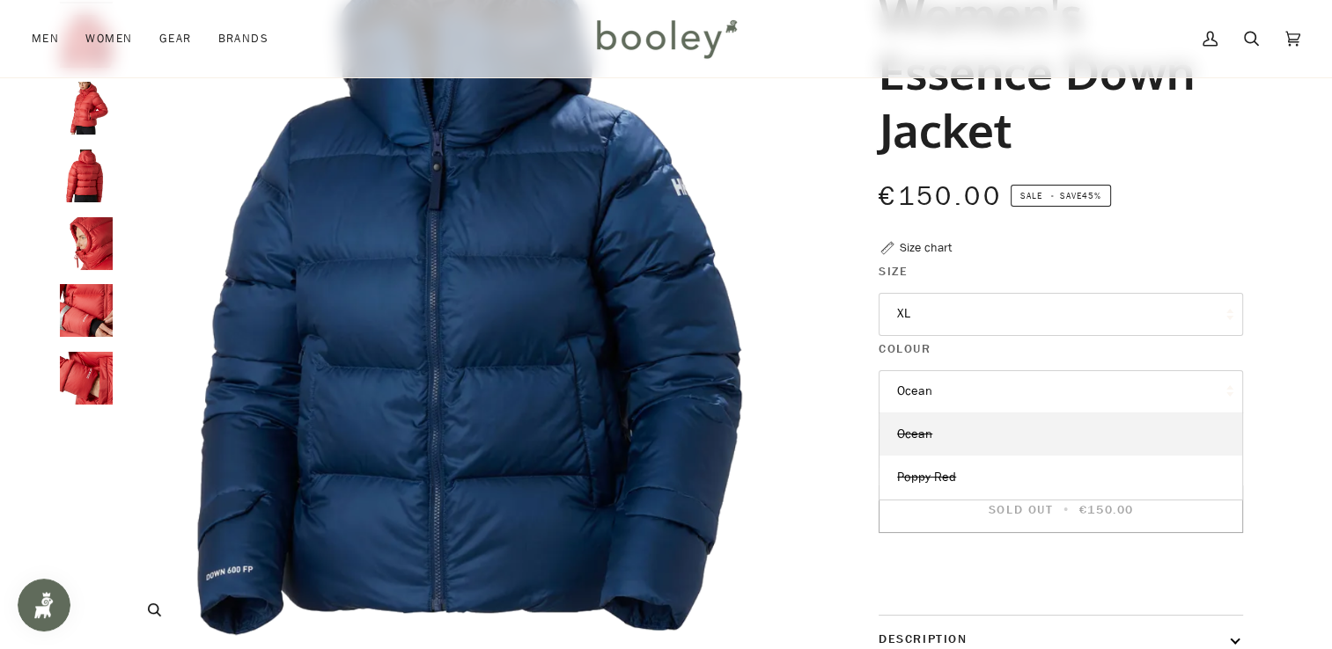
click at [789, 352] on img "Helly Hansen Women's Essence Down Jacket Ocean - Booley Galway" at bounding box center [469, 295] width 696 height 696
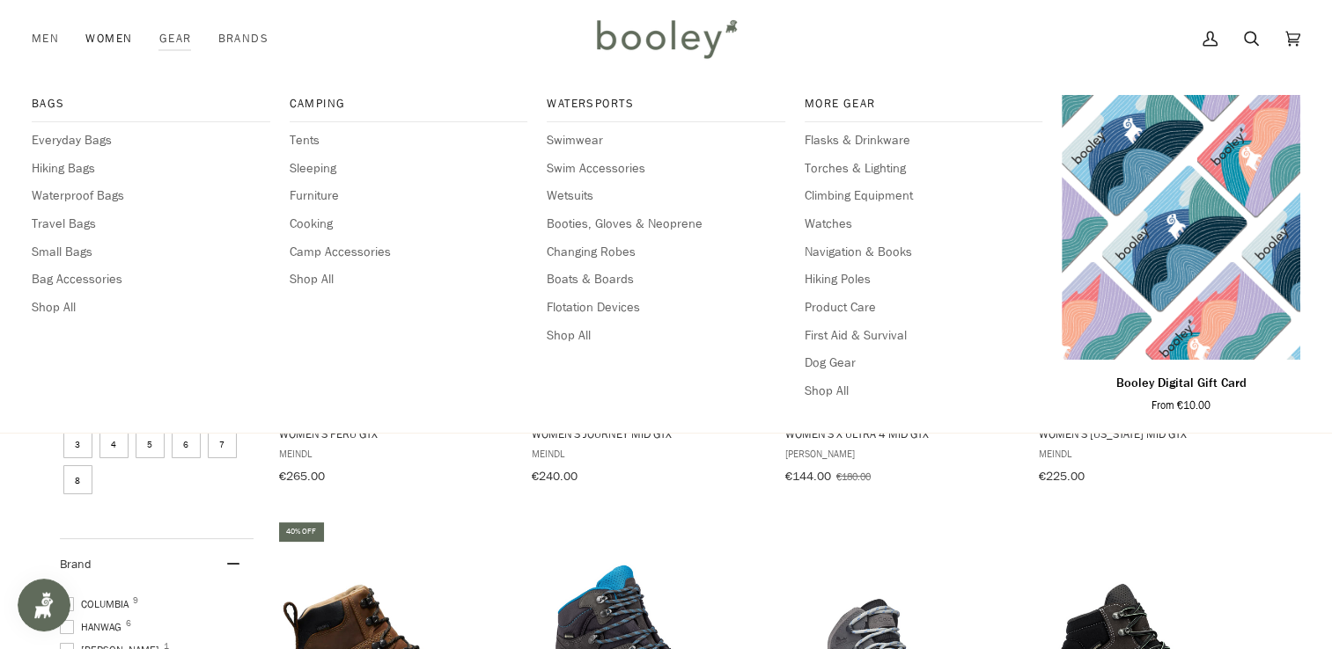
scroll to position [88, 0]
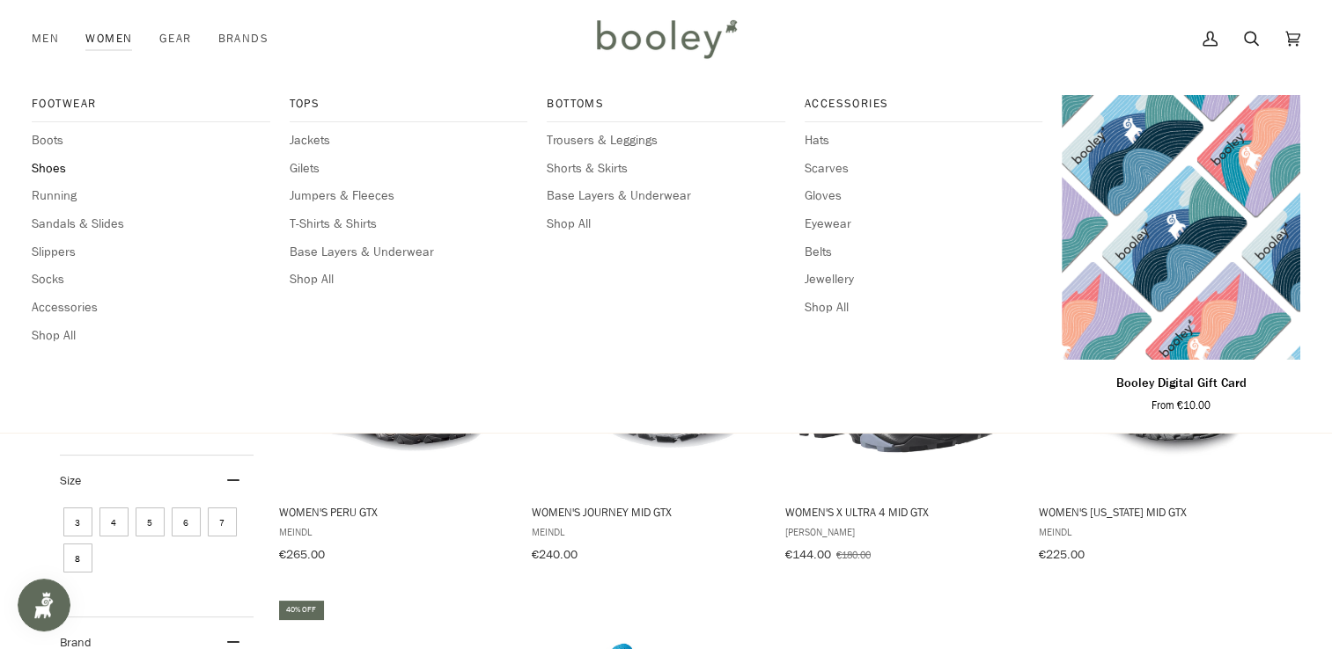
click at [54, 162] on span "Shoes" at bounding box center [151, 168] width 238 height 19
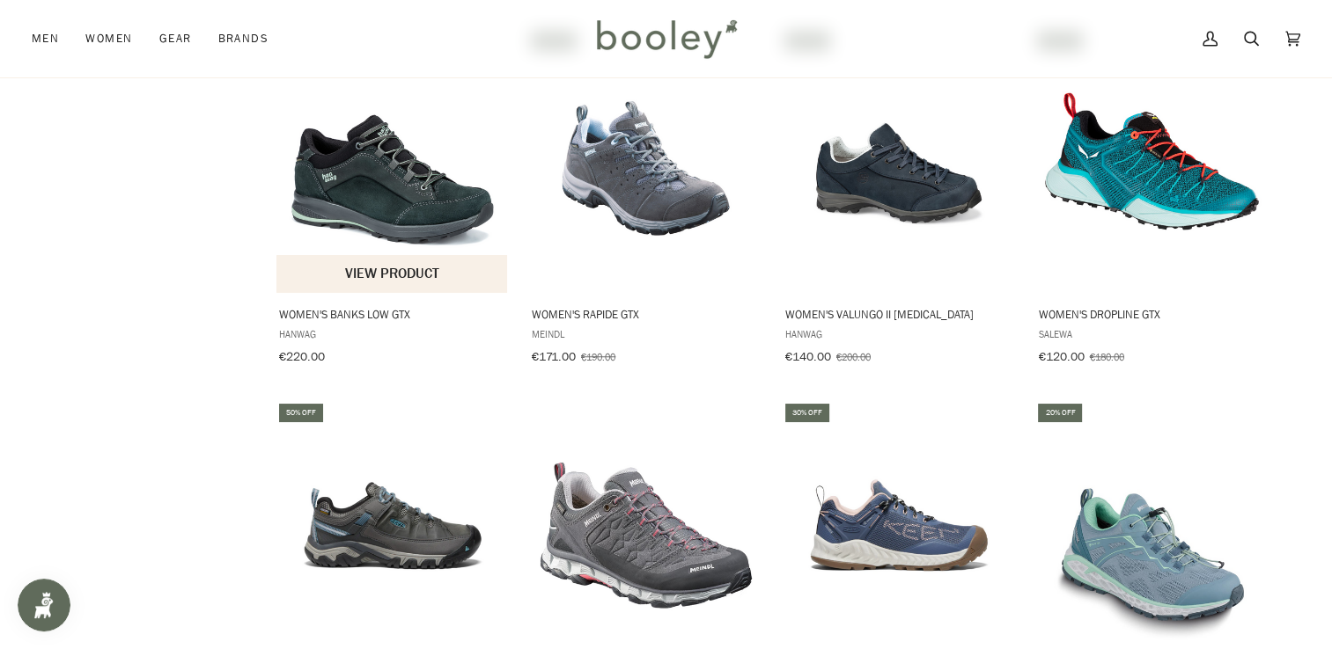
scroll to position [1232, 0]
